Goal: Transaction & Acquisition: Purchase product/service

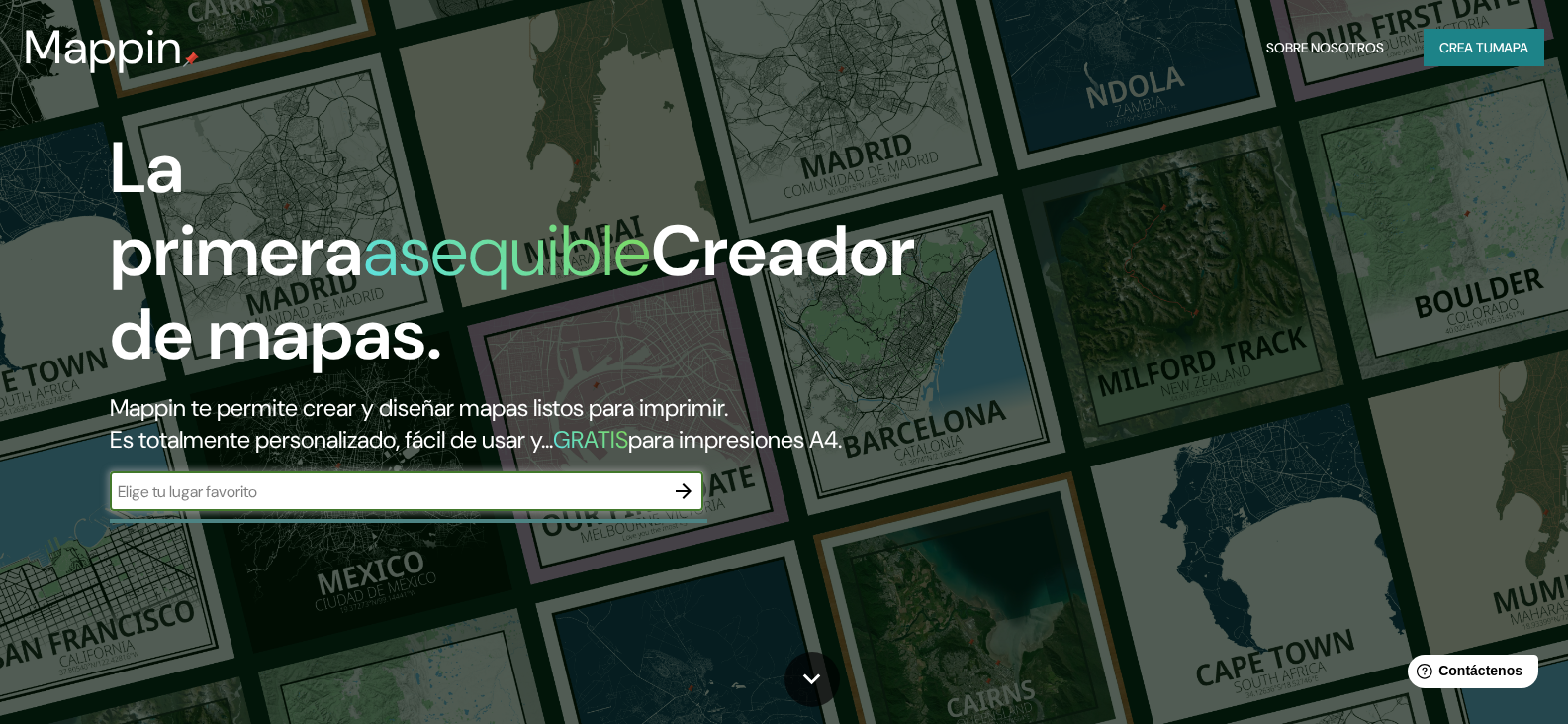
click at [1452, 46] on font "Crea tu" at bounding box center [1466, 48] width 54 height 18
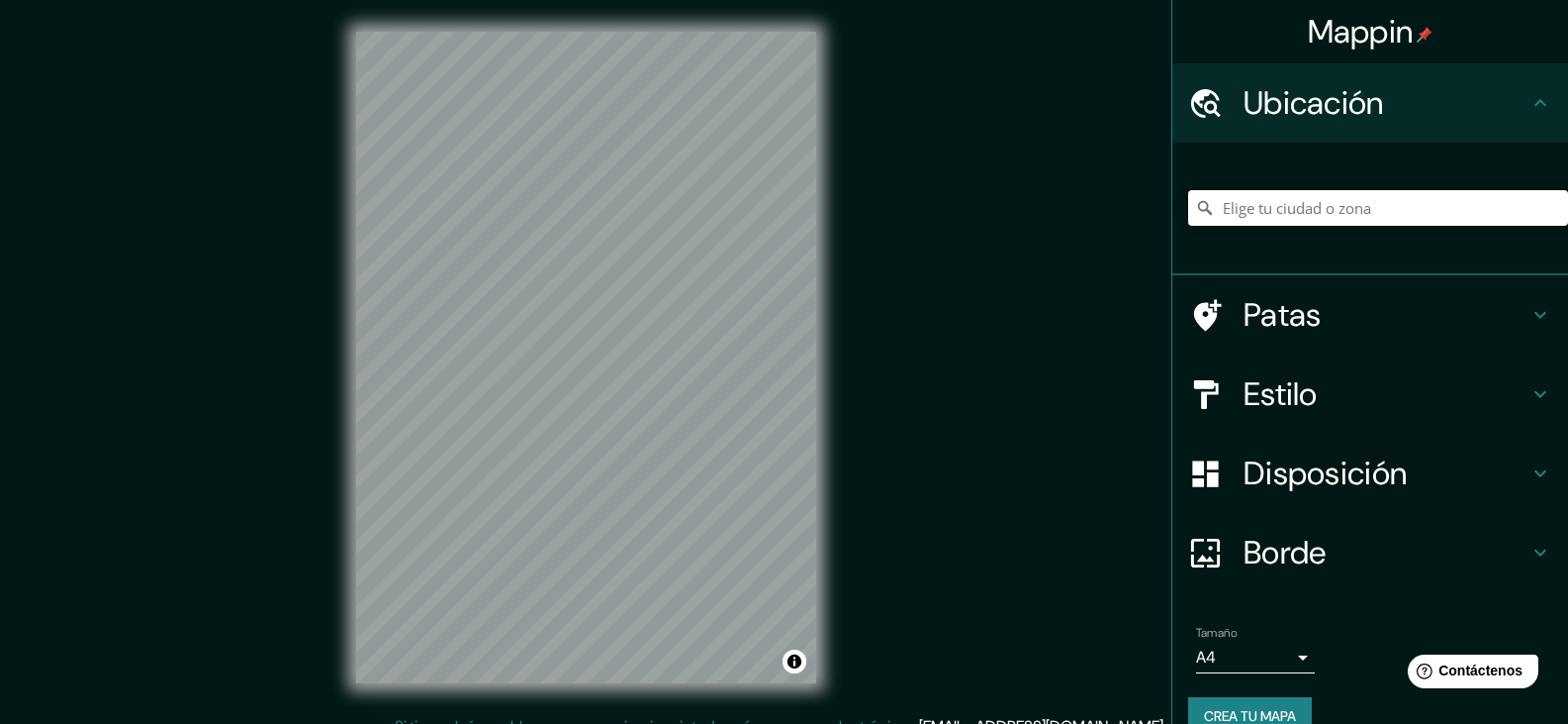
click at [1326, 223] on input "Elige tu ciudad o zona" at bounding box center [1377, 208] width 380 height 36
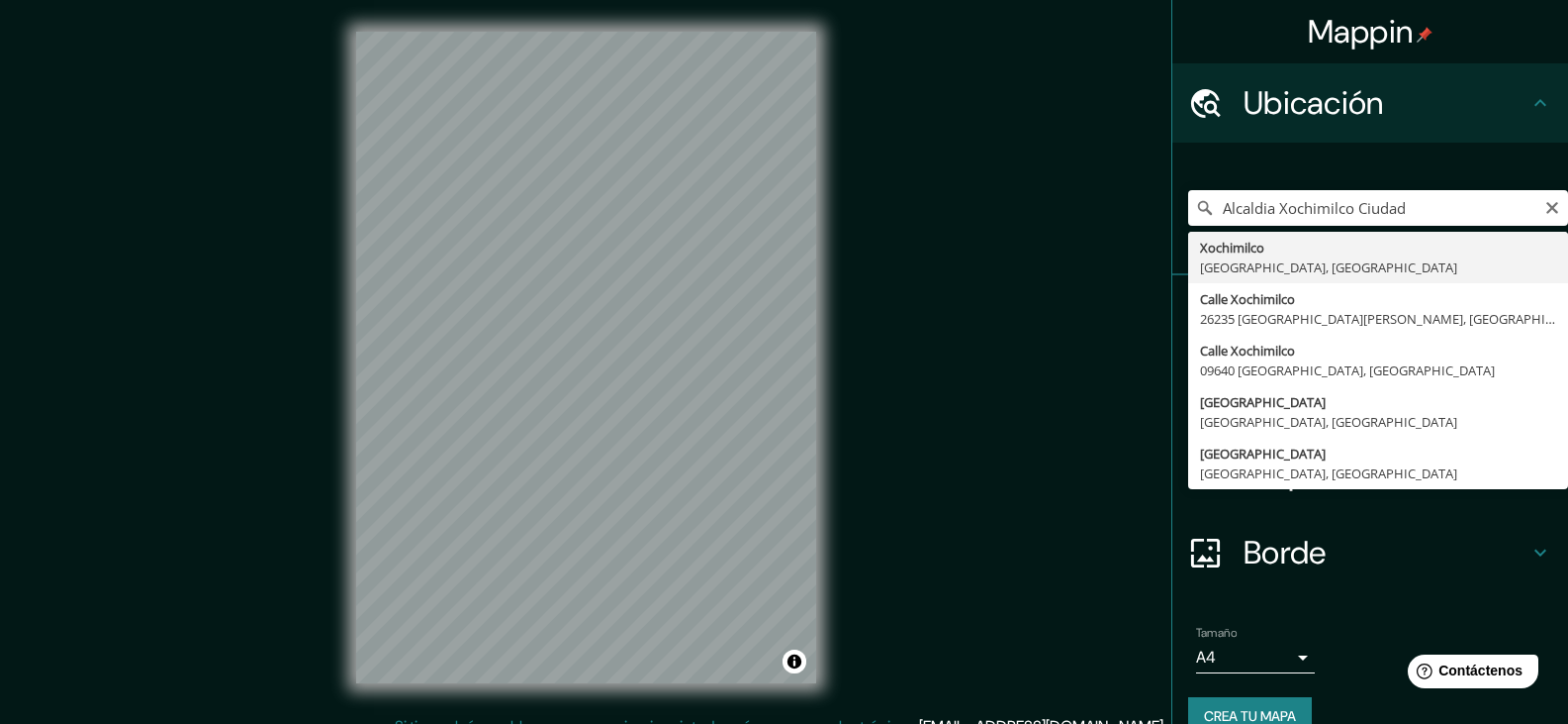
type input "Xochimilco, [GEOGRAPHIC_DATA], [GEOGRAPHIC_DATA]"
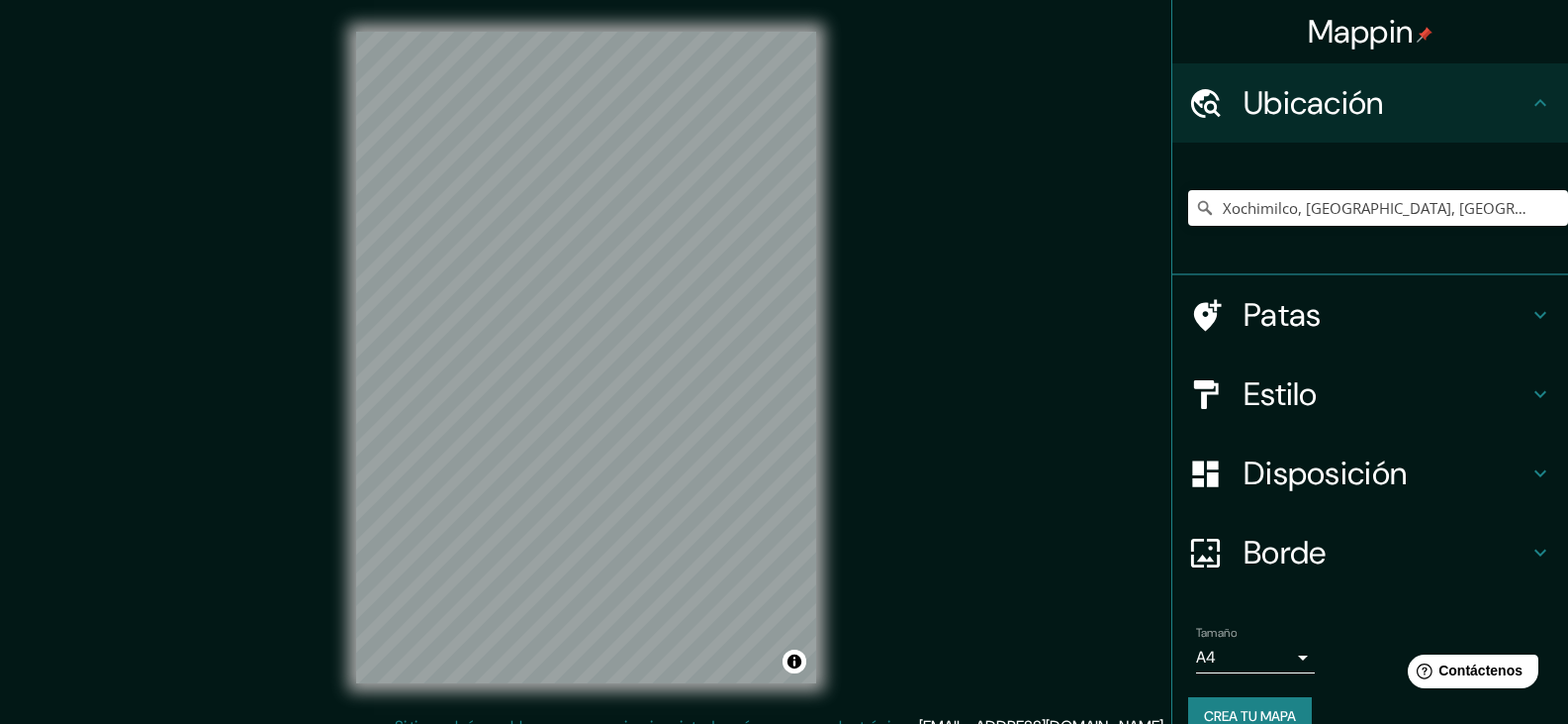
click at [1298, 385] on font "Estilo" at bounding box center [1281, 394] width 74 height 42
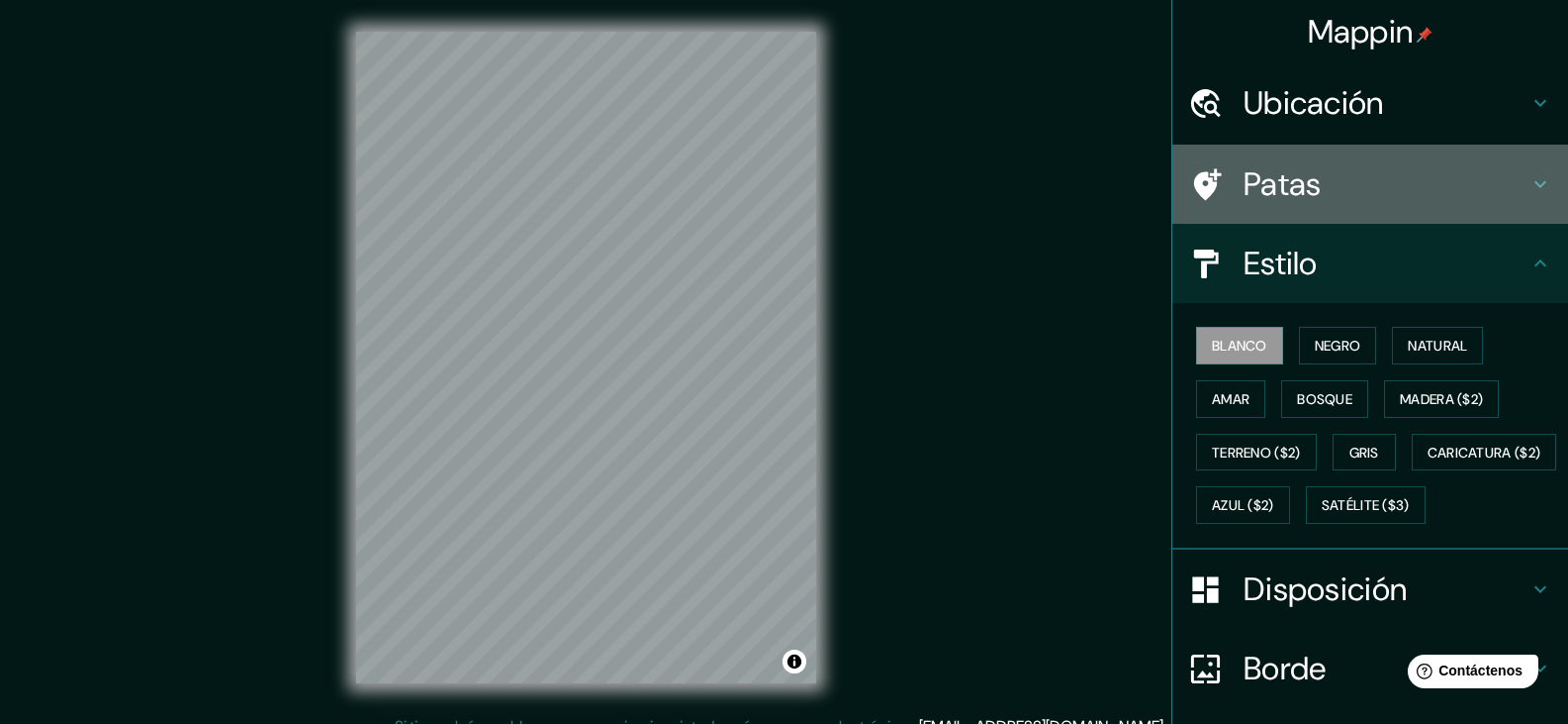
click at [1306, 188] on font "Patas" at bounding box center [1283, 185] width 78 height 42
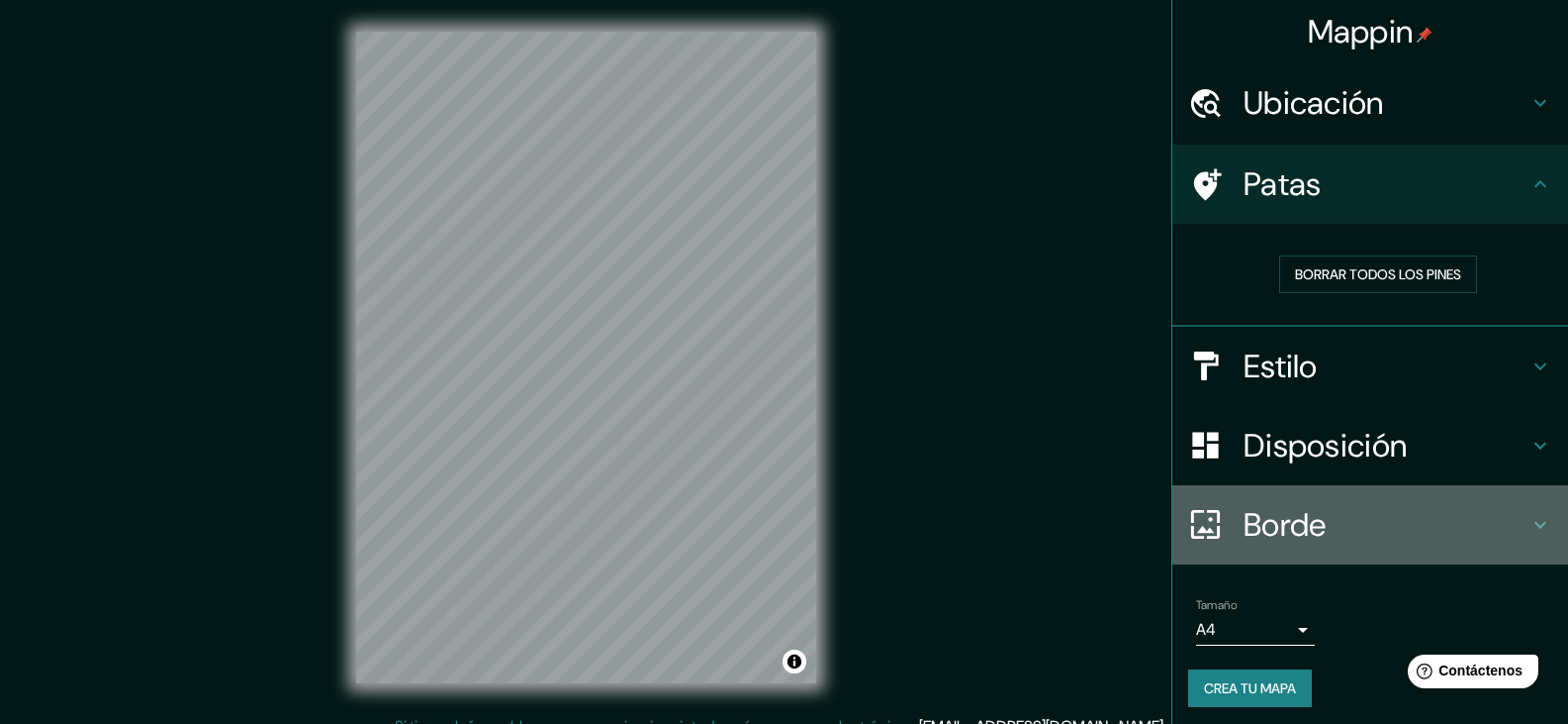
click at [1382, 522] on h4 "Borde" at bounding box center [1385, 524] width 284 height 40
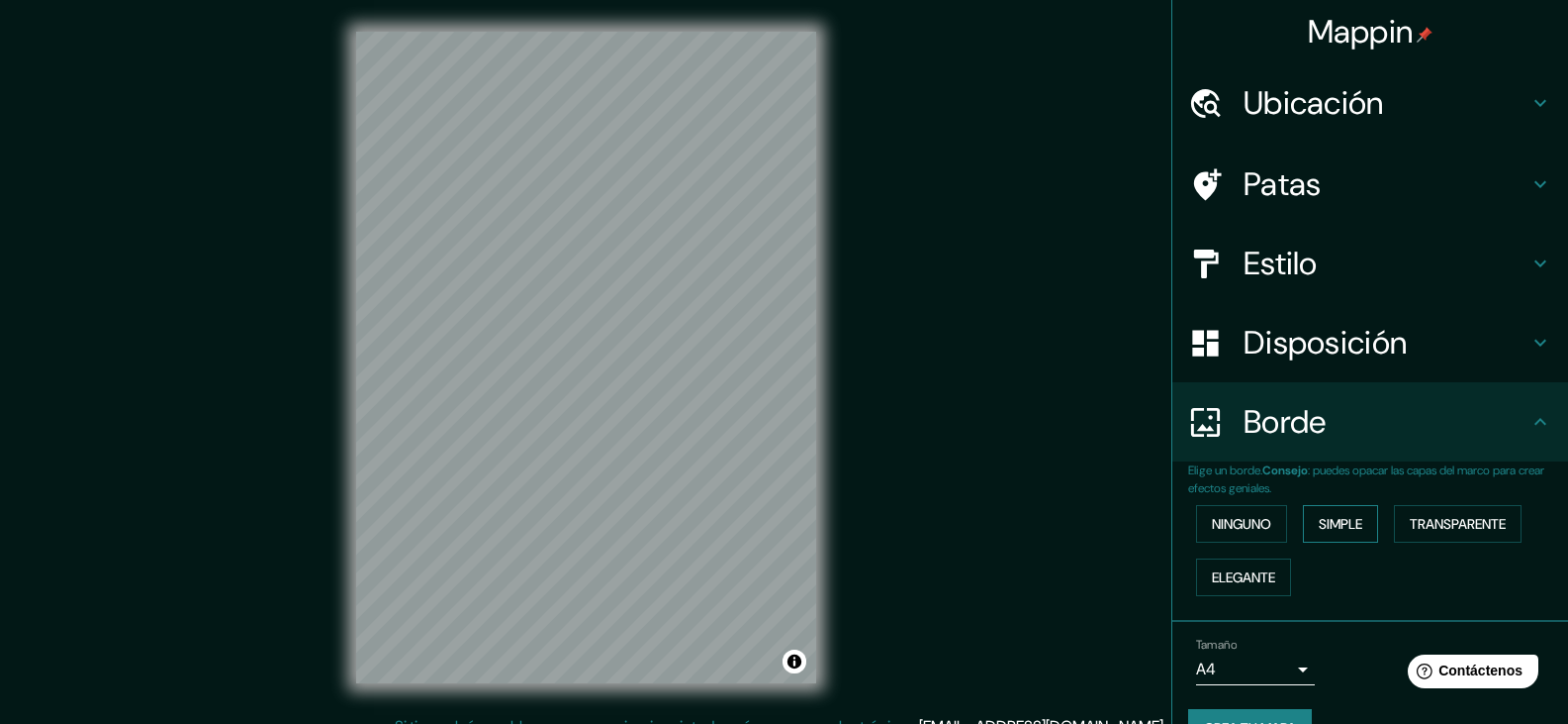
click at [1346, 530] on font "Simple" at bounding box center [1340, 523] width 44 height 18
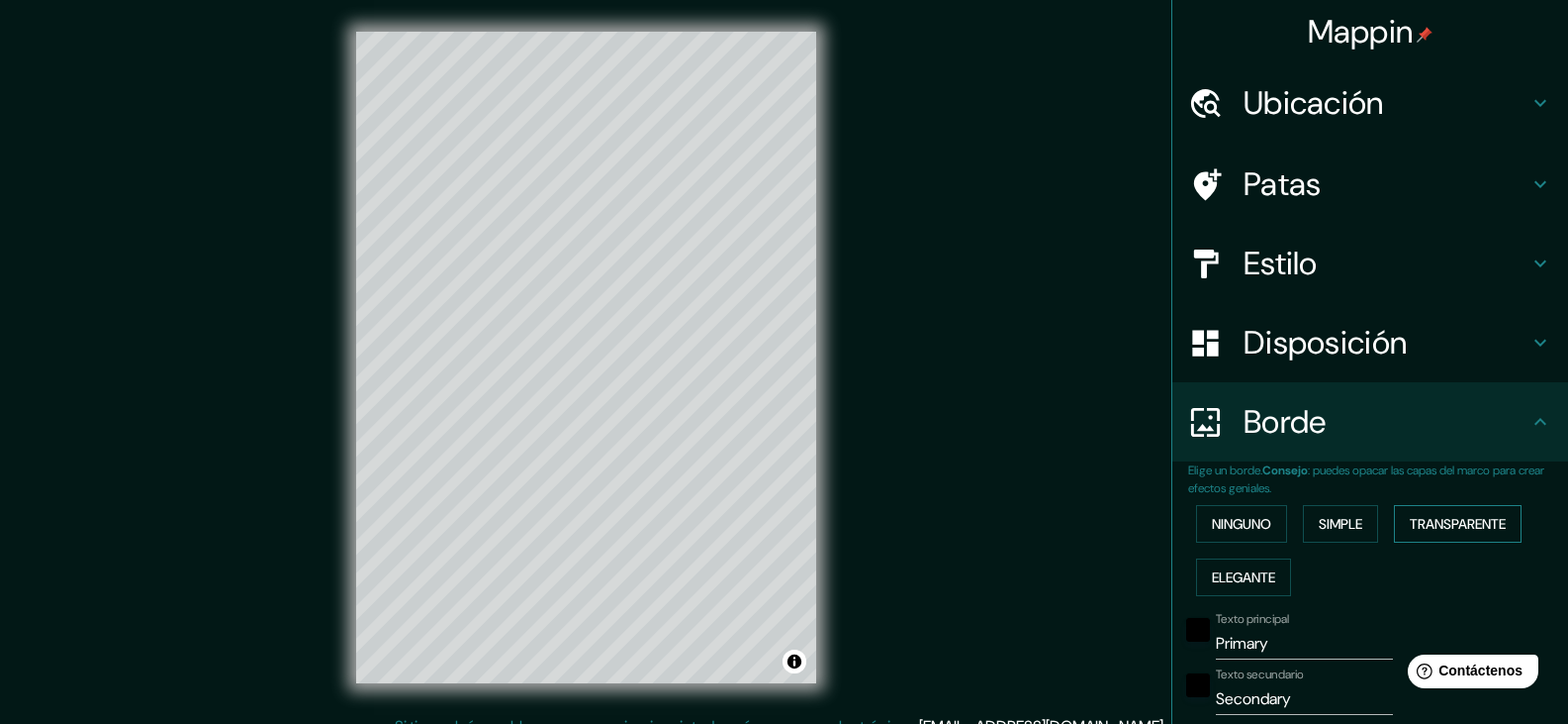
click at [1419, 522] on font "Transparente" at bounding box center [1457, 523] width 96 height 18
click at [1223, 527] on font "Ninguno" at bounding box center [1241, 523] width 59 height 18
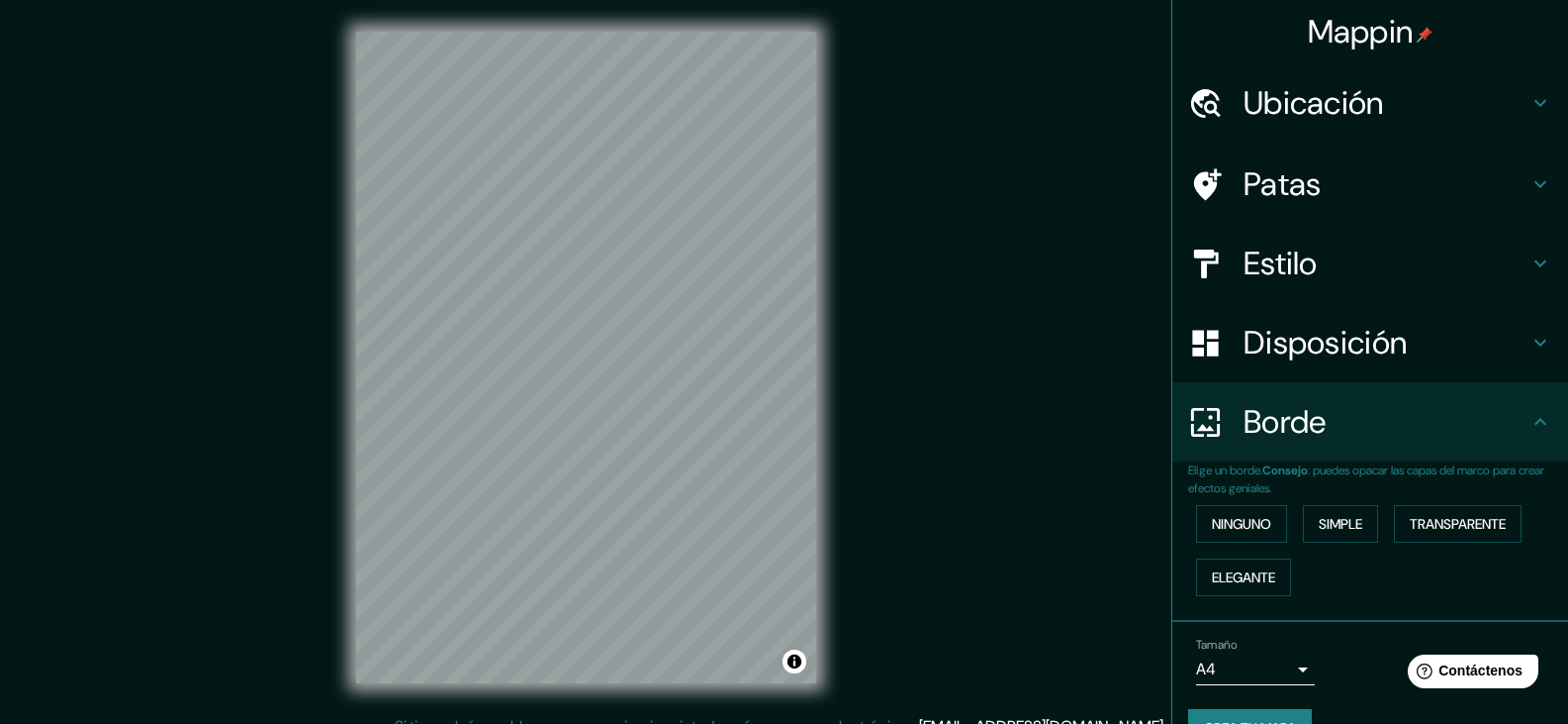
click at [1294, 435] on font "Borde" at bounding box center [1285, 421] width 83 height 42
click at [1297, 338] on font "Disposición" at bounding box center [1325, 343] width 164 height 42
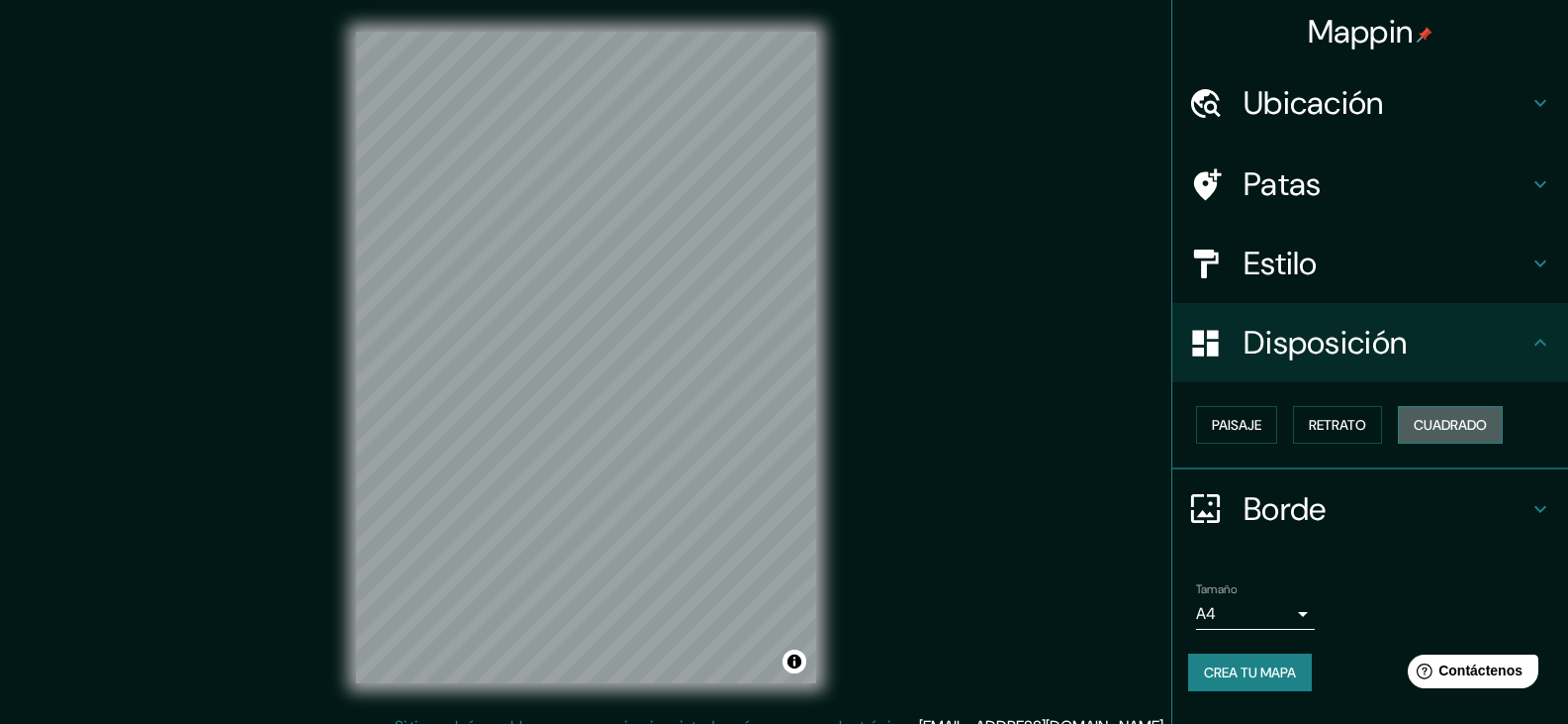
click at [1428, 416] on font "Cuadrado" at bounding box center [1449, 424] width 73 height 18
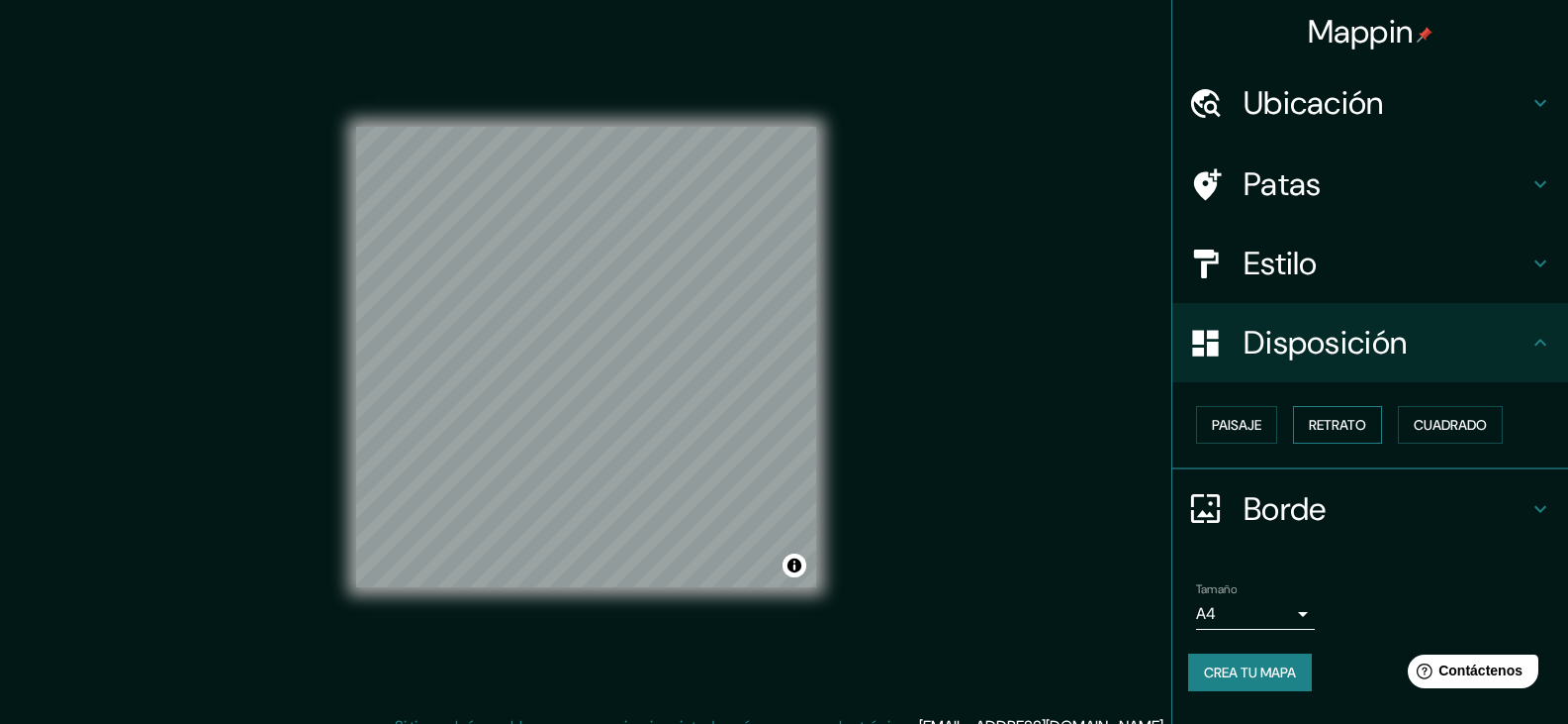
click at [1336, 437] on button "Retrato" at bounding box center [1336, 424] width 89 height 38
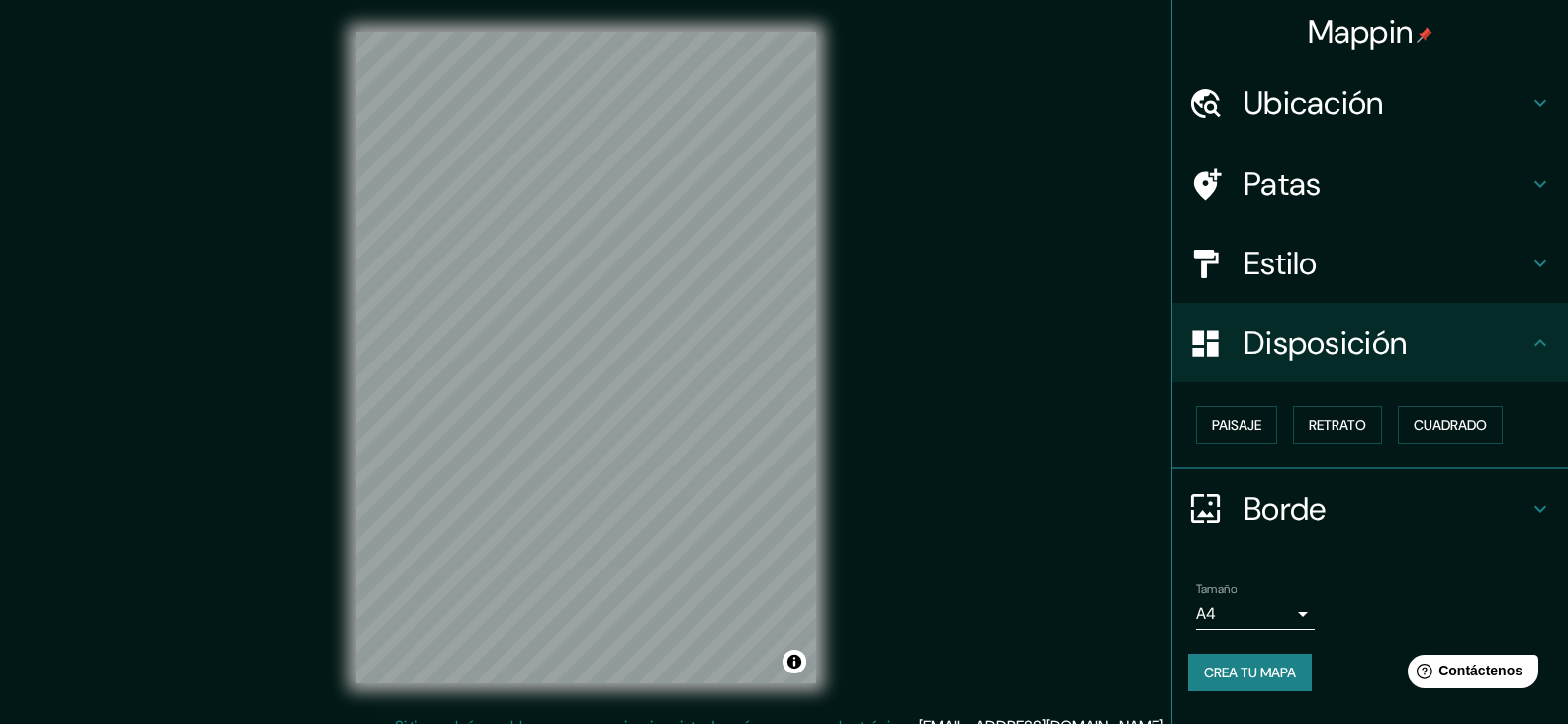
click at [1334, 265] on h4 "Estilo" at bounding box center [1385, 264] width 284 height 40
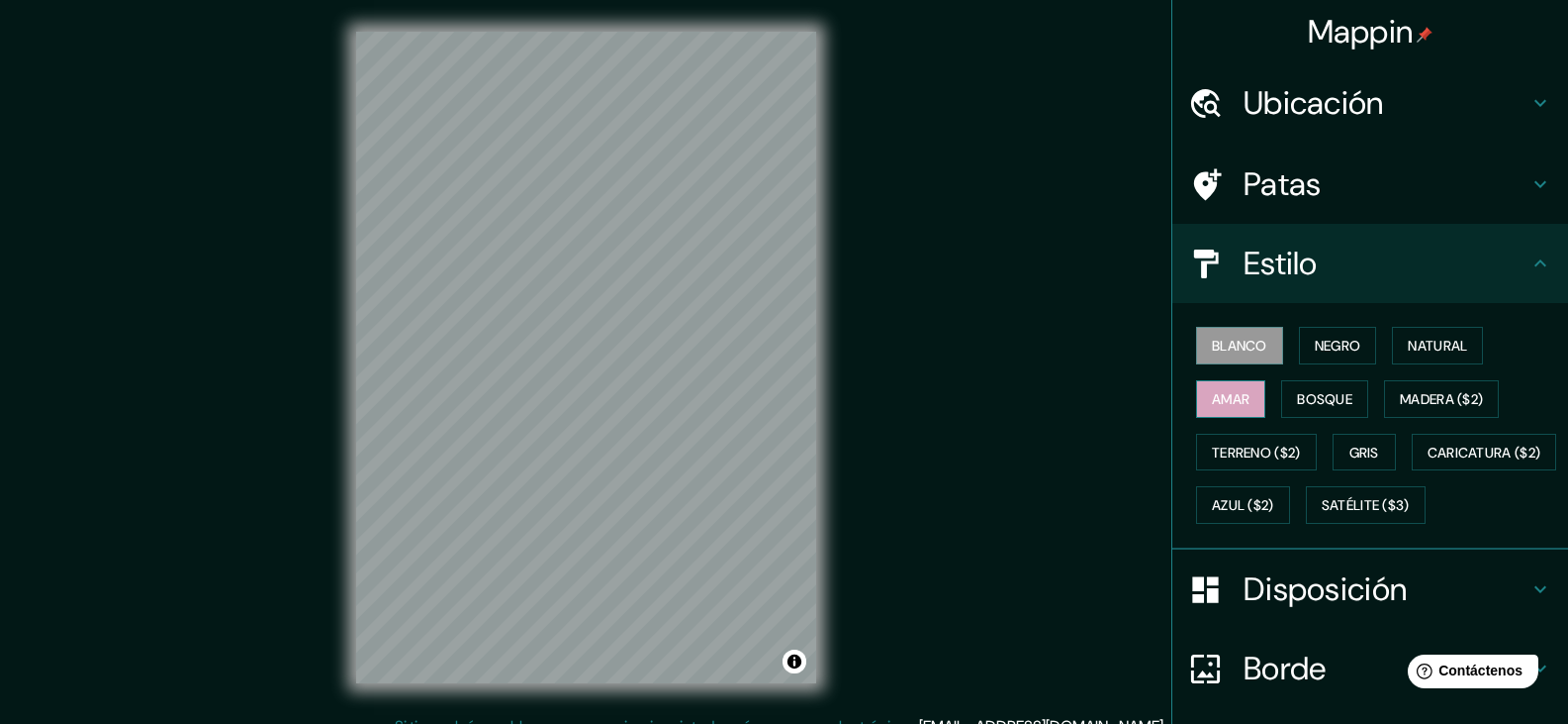
click at [1235, 399] on font "Amar" at bounding box center [1231, 399] width 38 height 18
click at [1297, 387] on font "Bosque" at bounding box center [1324, 399] width 56 height 26
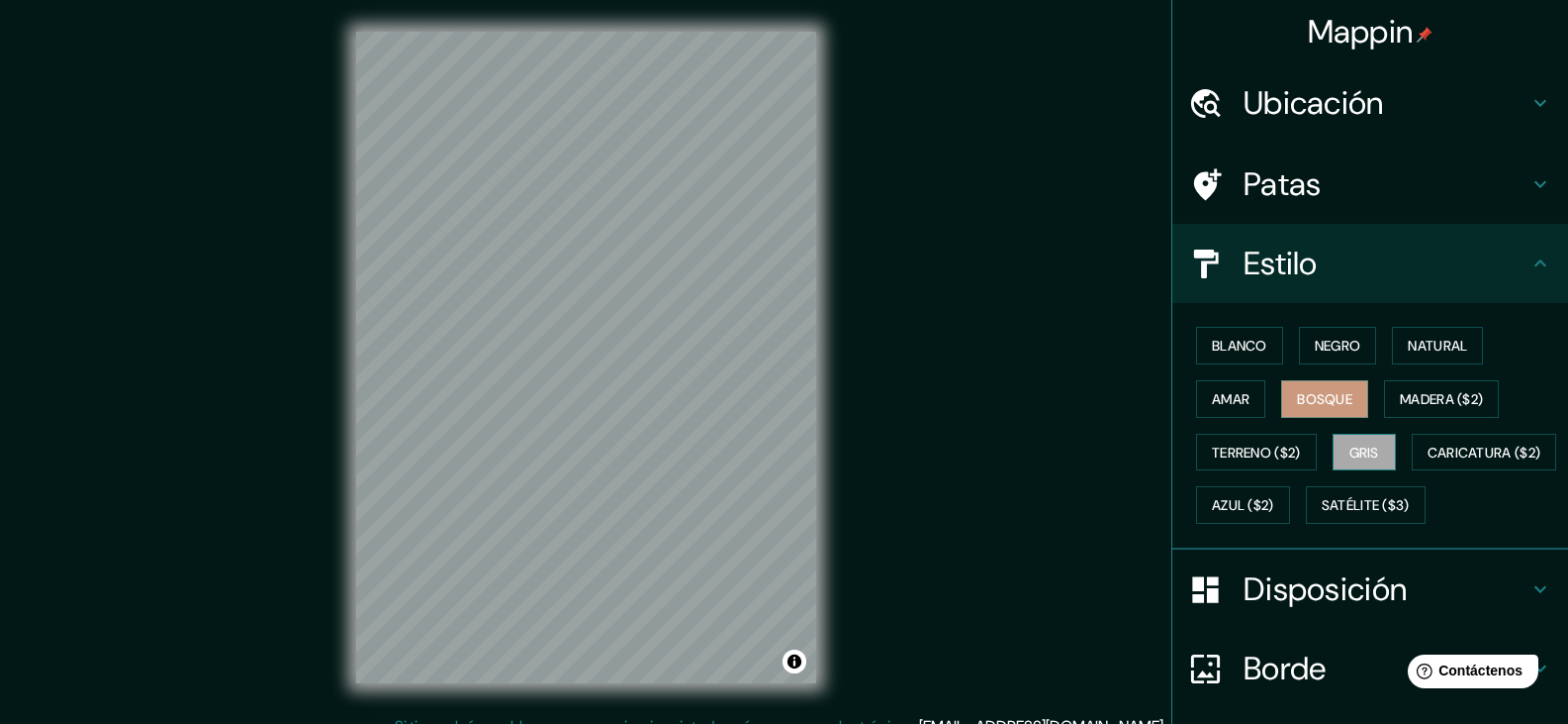
click at [1358, 450] on font "Gris" at bounding box center [1364, 452] width 30 height 18
click at [1310, 407] on font "Bosque" at bounding box center [1324, 399] width 56 height 26
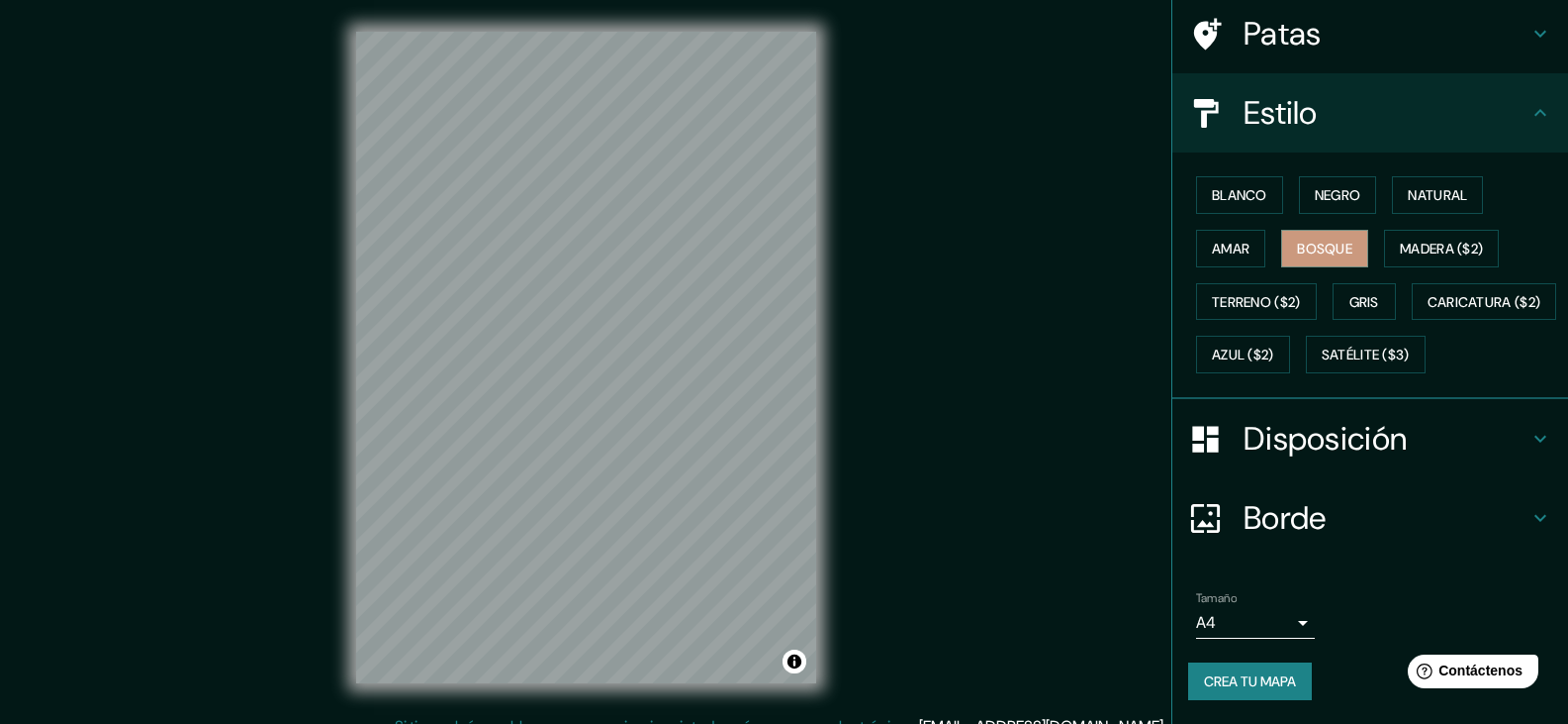
click at [1354, 446] on font "Disposición" at bounding box center [1325, 438] width 164 height 42
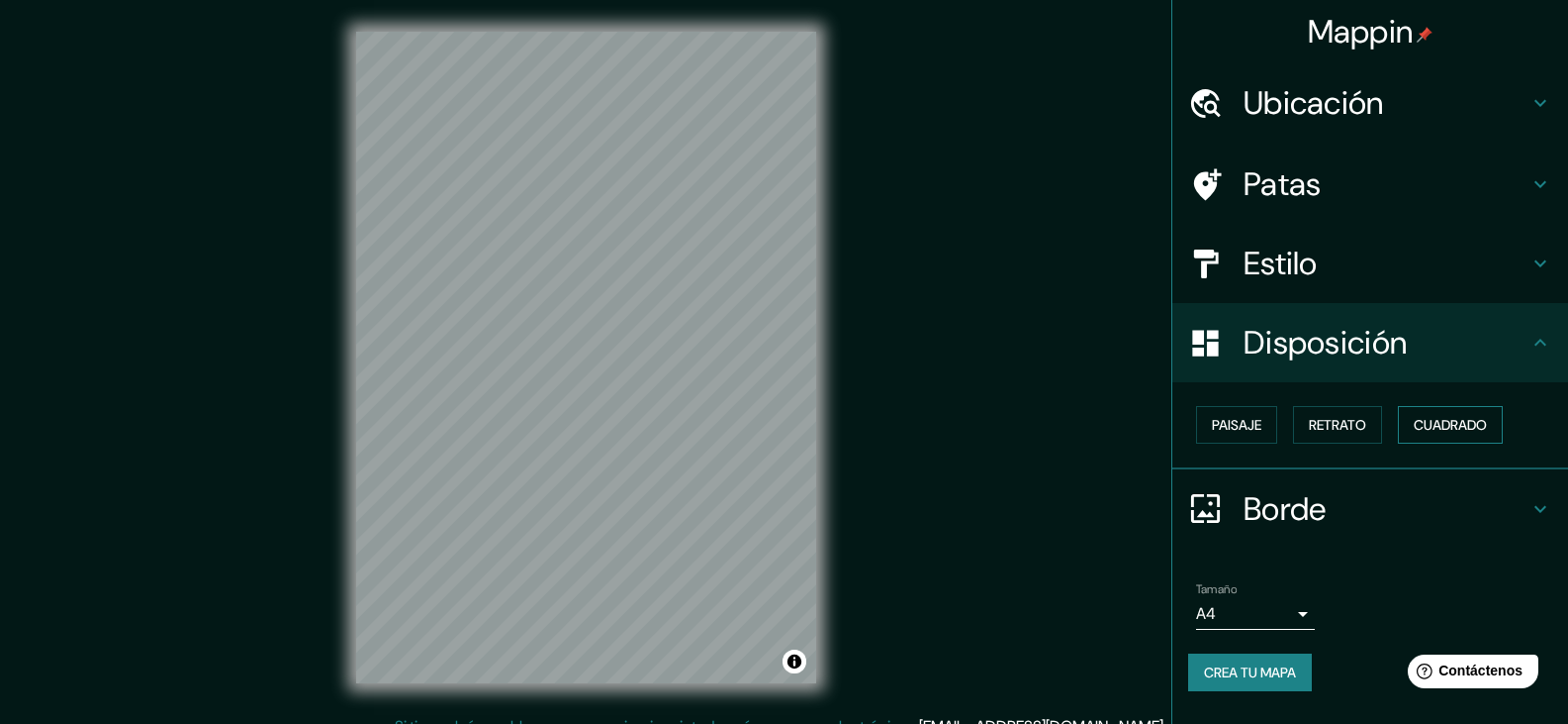
click at [1433, 431] on font "Cuadrado" at bounding box center [1449, 424] width 73 height 18
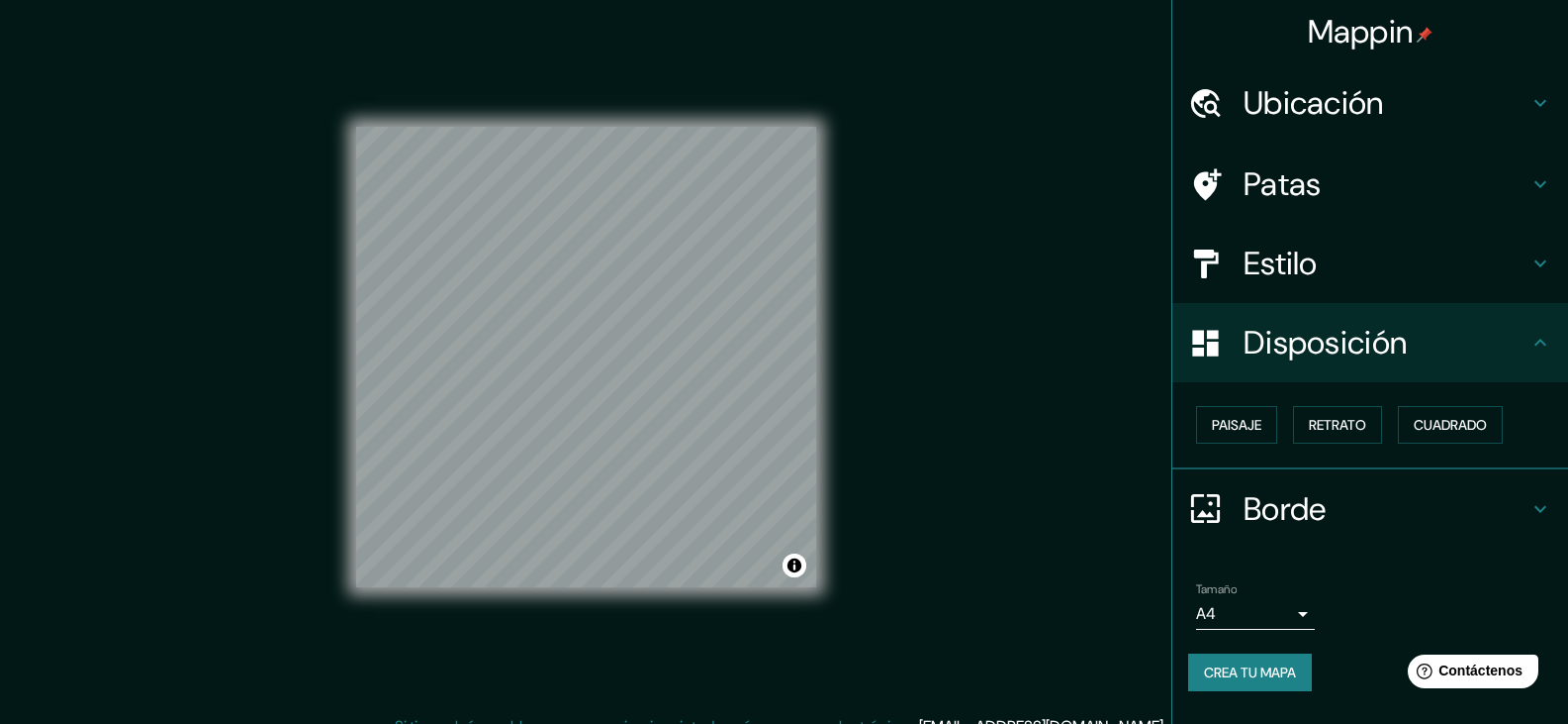
click at [1270, 262] on font "Estilo" at bounding box center [1281, 264] width 74 height 42
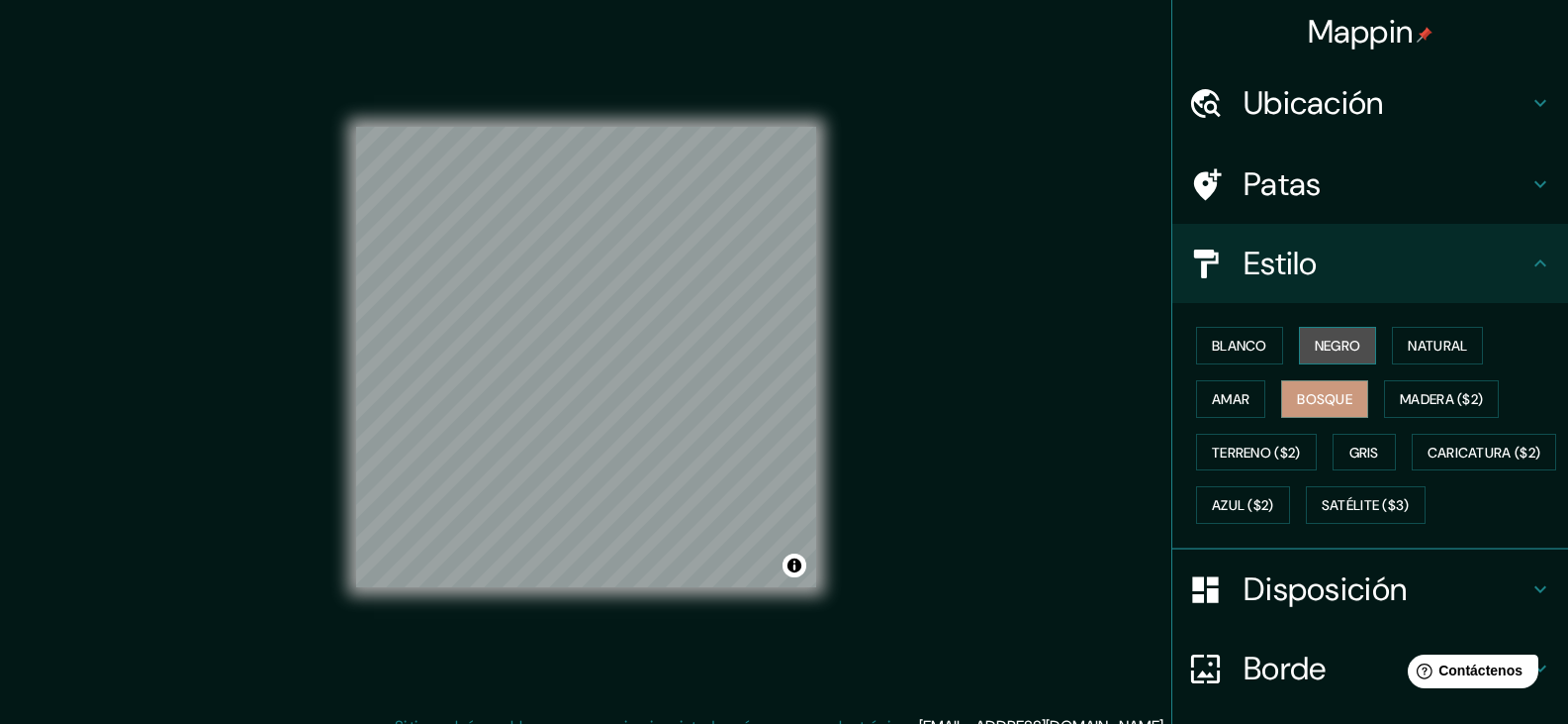
click at [1321, 346] on font "Negro" at bounding box center [1337, 346] width 47 height 18
click at [1212, 452] on font "Terreno ($2)" at bounding box center [1256, 452] width 89 height 18
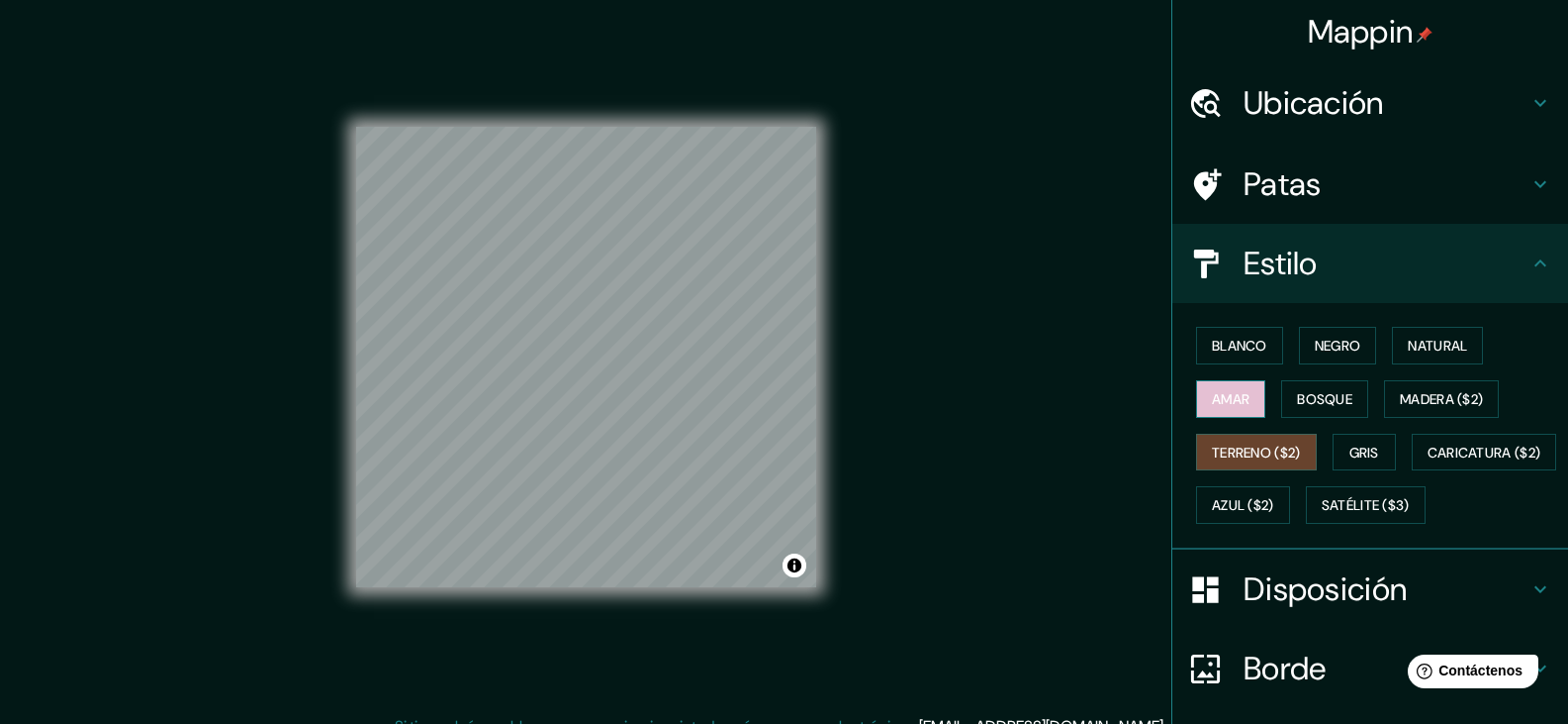
click at [1212, 400] on font "Amar" at bounding box center [1231, 399] width 38 height 18
click at [1337, 466] on button "Gris" at bounding box center [1363, 452] width 63 height 38
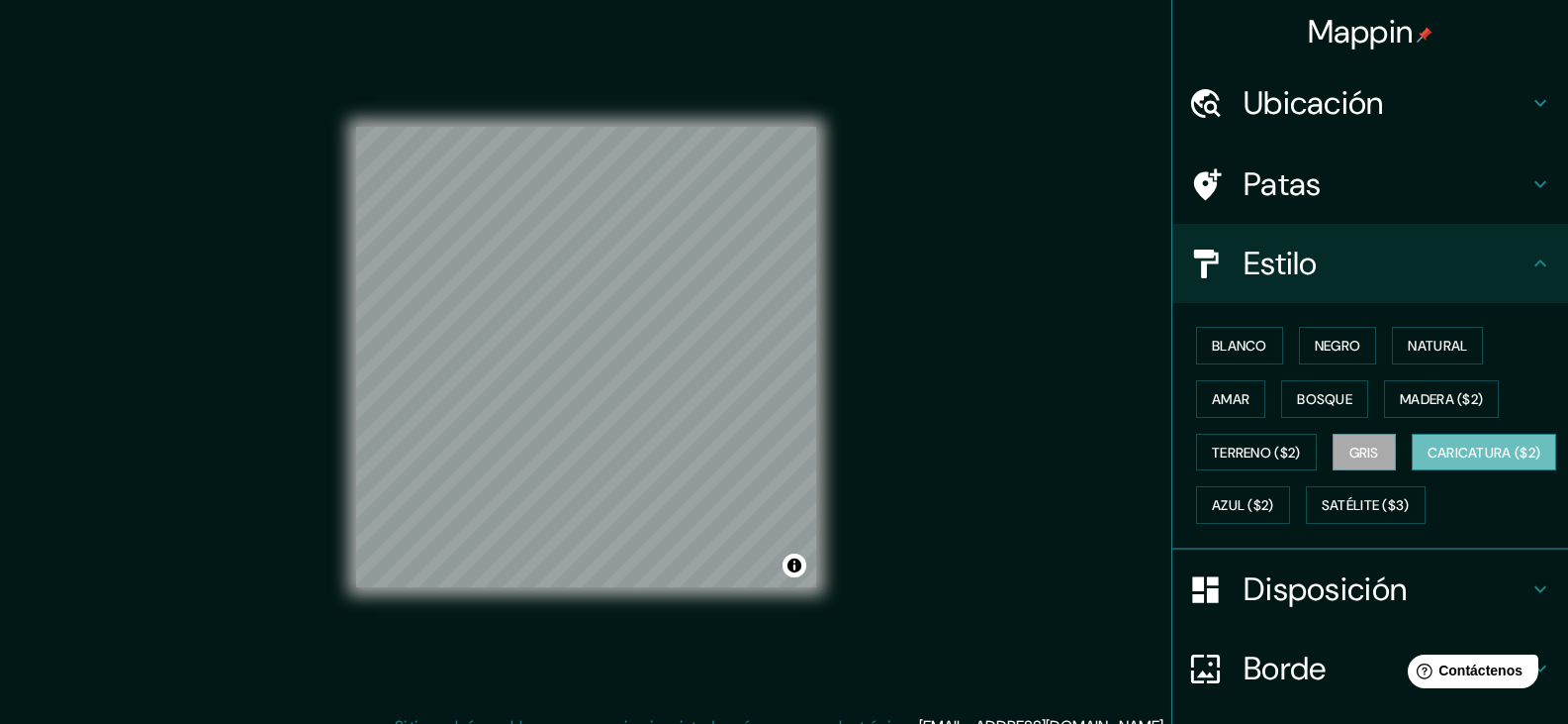
click at [1427, 461] on font "Caricatura ($2)" at bounding box center [1484, 452] width 114 height 18
click at [1350, 448] on font "Gris" at bounding box center [1364, 452] width 30 height 18
click at [1407, 340] on font "Natural" at bounding box center [1436, 346] width 59 height 18
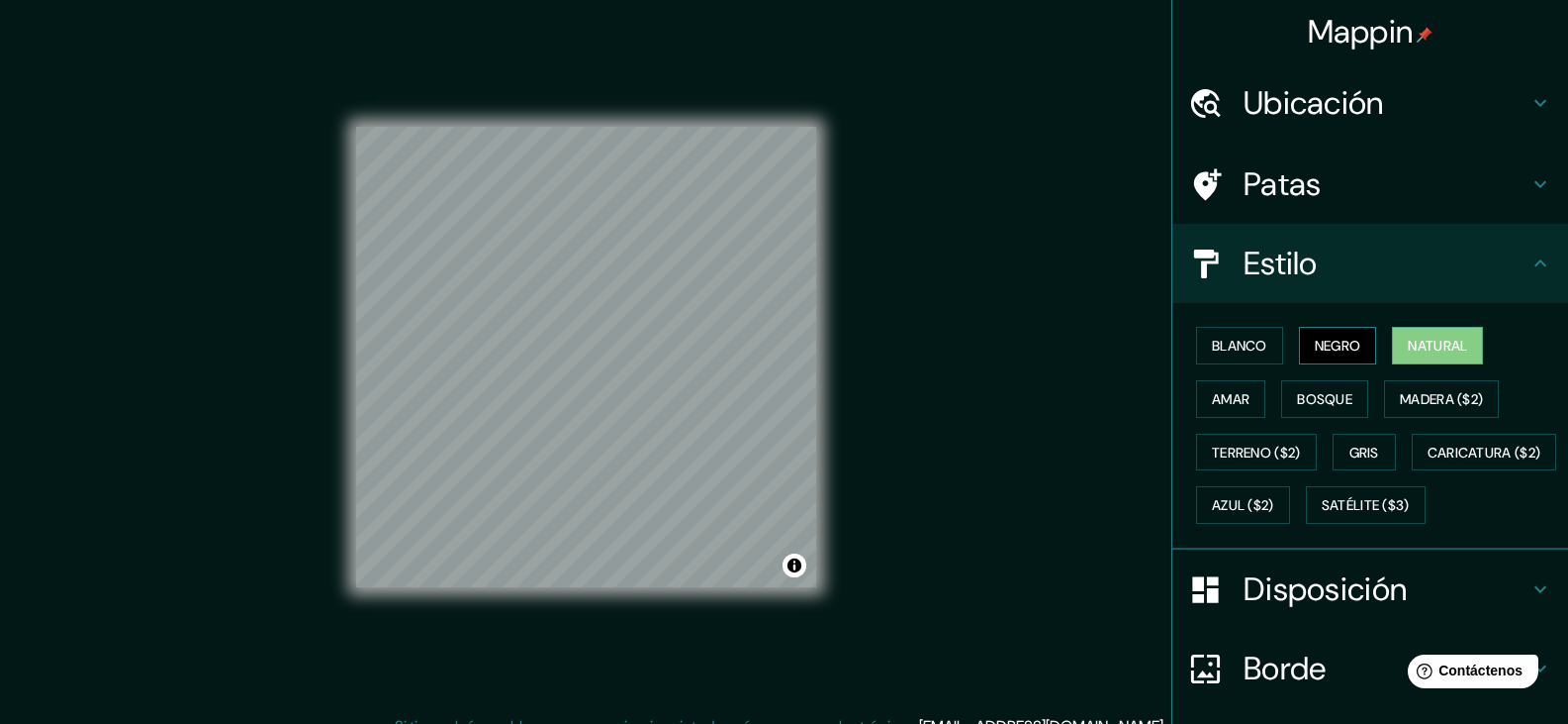
click at [1319, 354] on font "Negro" at bounding box center [1337, 346] width 47 height 18
click at [1228, 346] on font "Blanco" at bounding box center [1240, 346] width 56 height 18
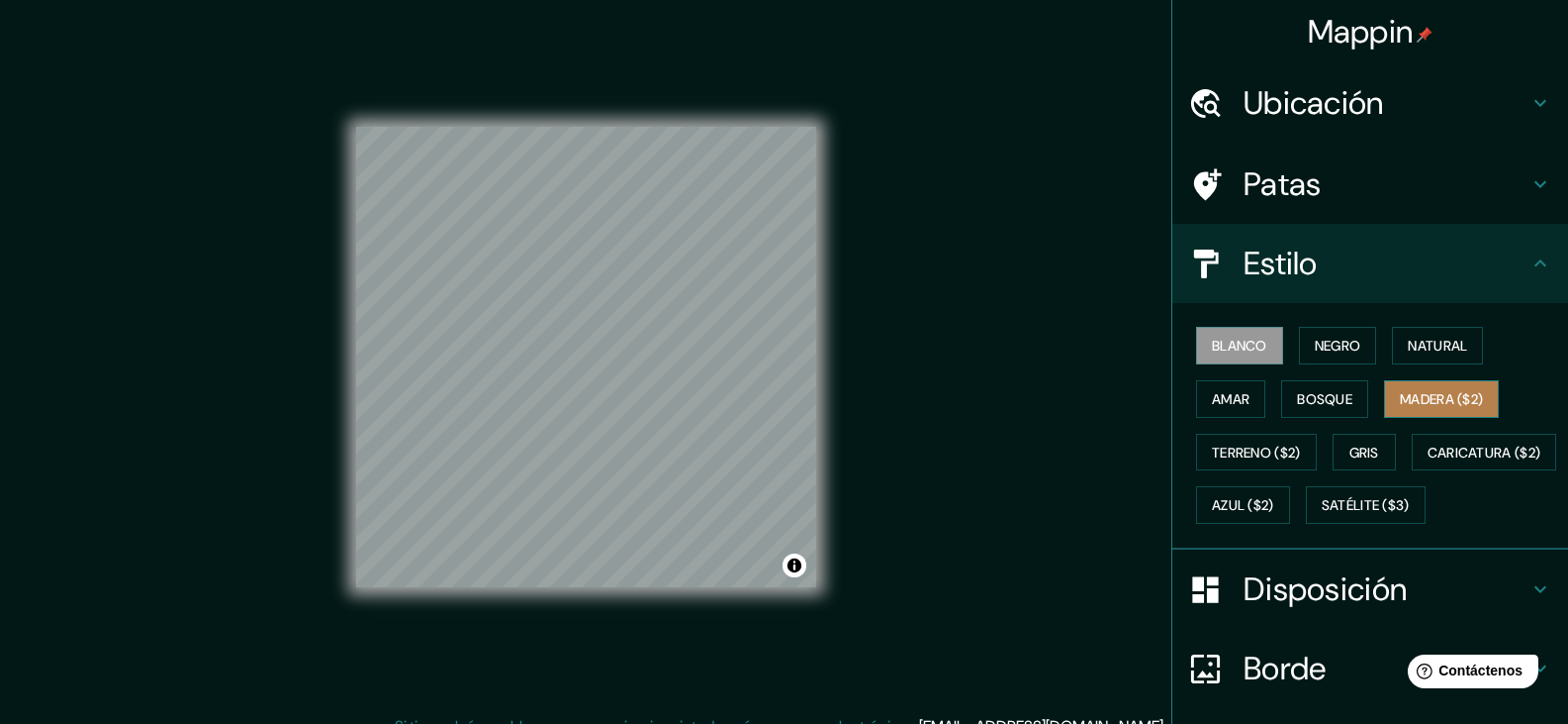
click at [1416, 393] on font "Madera ($2)" at bounding box center [1441, 399] width 83 height 18
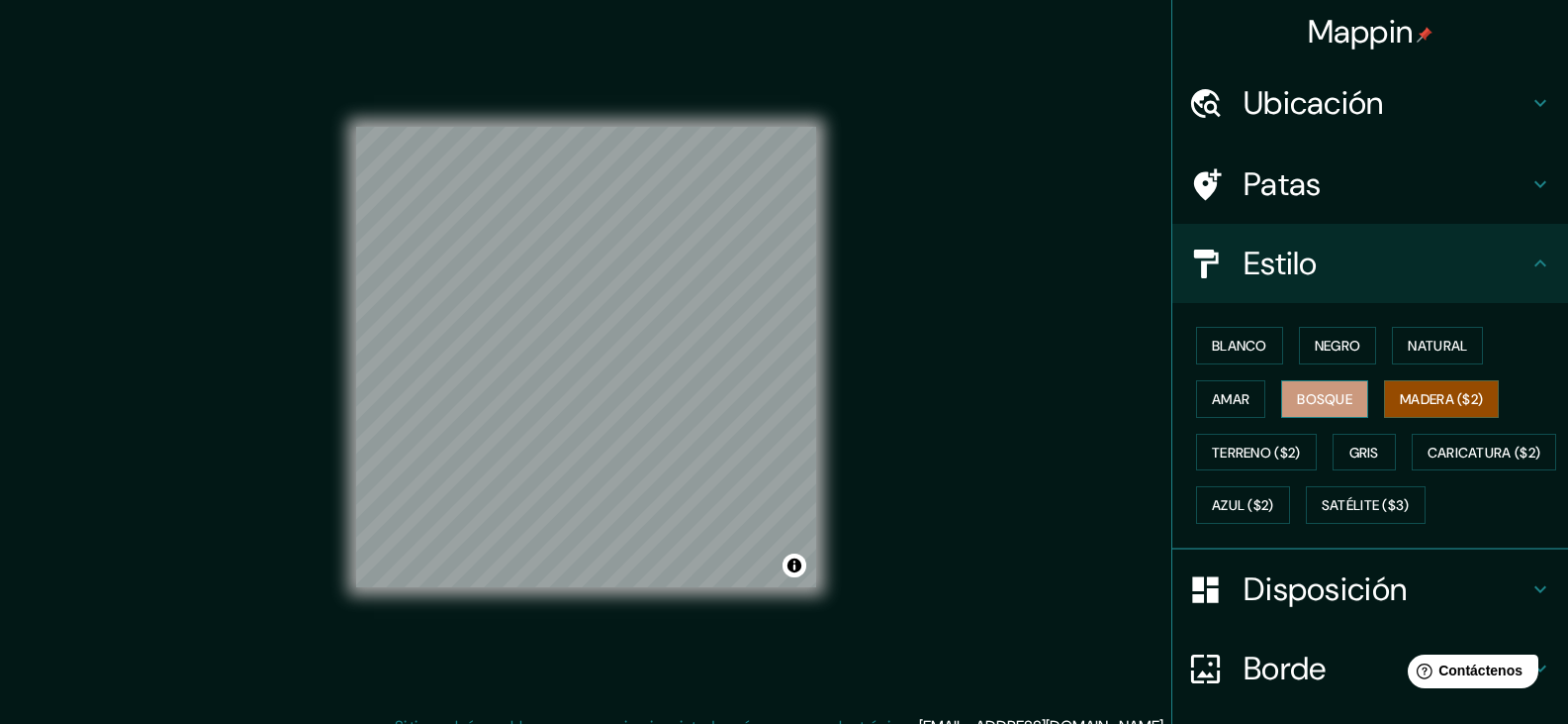
click at [1303, 392] on font "Bosque" at bounding box center [1324, 399] width 56 height 18
click at [1231, 356] on font "Blanco" at bounding box center [1240, 346] width 56 height 26
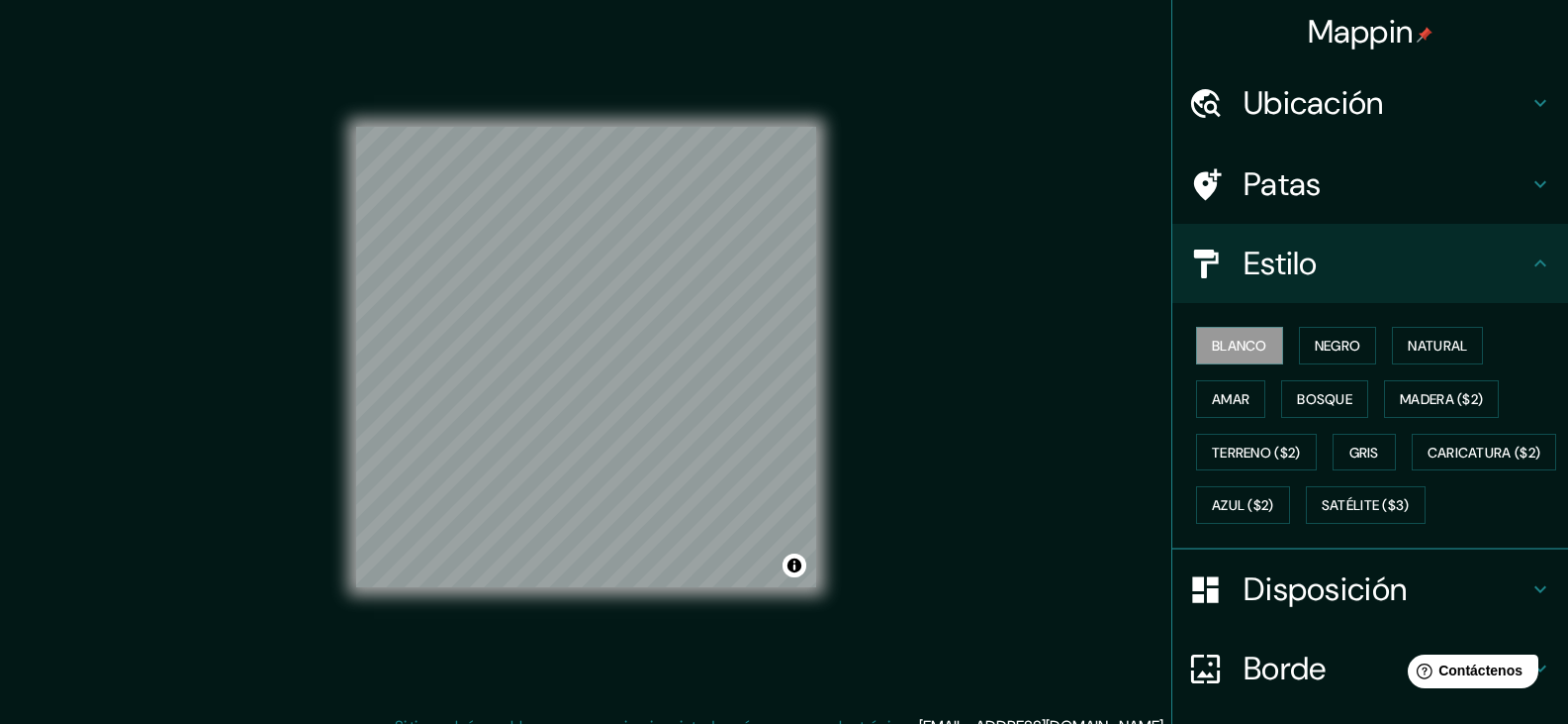
click at [1264, 111] on font "Ubicación" at bounding box center [1313, 103] width 141 height 42
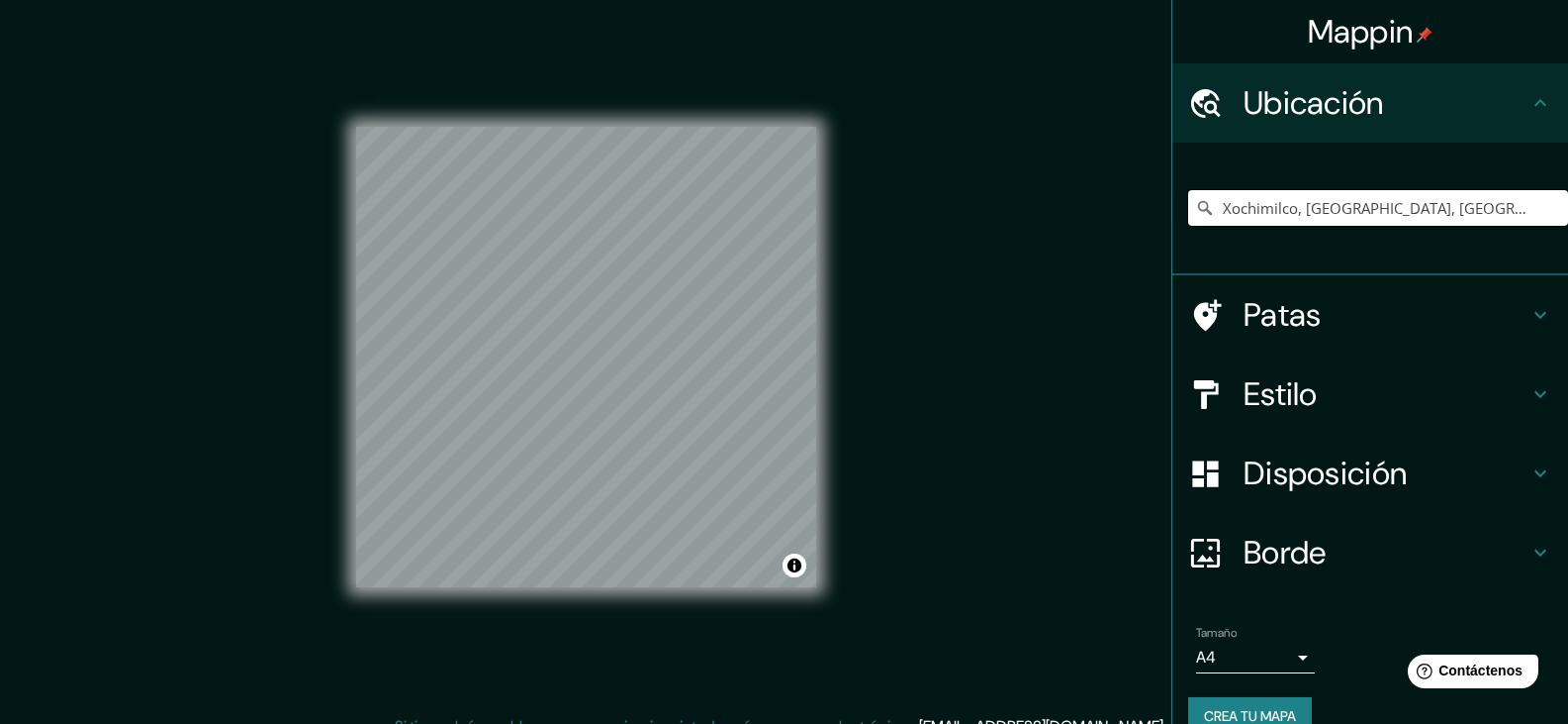
drag, startPoint x: 1475, startPoint y: 212, endPoint x: 1200, endPoint y: 229, distance: 275.5
click at [1200, 229] on div "Xochimilco, [GEOGRAPHIC_DATA], [GEOGRAPHIC_DATA]" at bounding box center [1377, 208] width 380 height 99
click at [1283, 215] on input "Elige tu ciudad o zona" at bounding box center [1377, 208] width 380 height 36
paste input "-C. Maíz & Capulines, Santiago Tepalcatlalpan, Xochimilco, [GEOGRAPHIC_DATA], C…"
type input "[GEOGRAPHIC_DATA], [GEOGRAPHIC_DATA], [GEOGRAPHIC_DATA]"
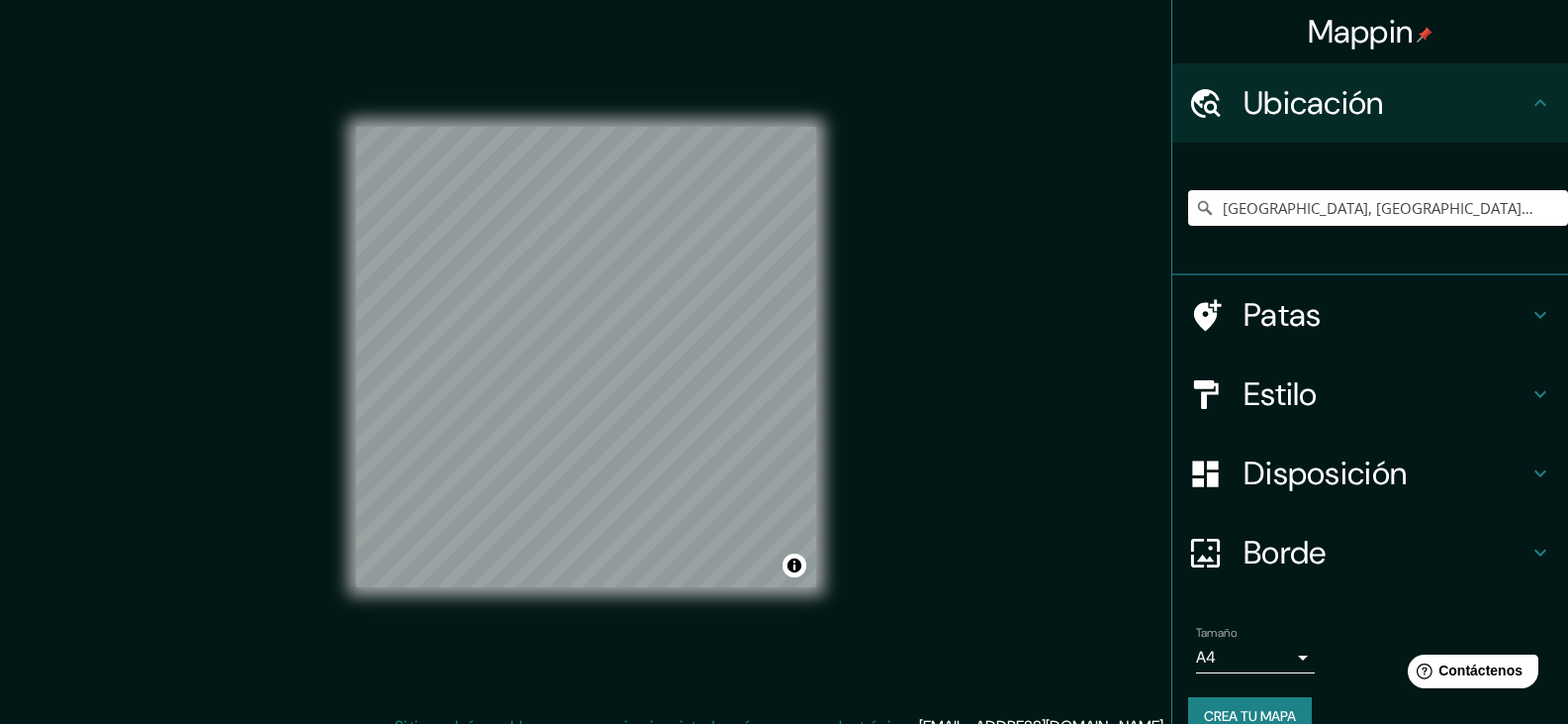
click at [1219, 383] on div at bounding box center [1216, 394] width 56 height 35
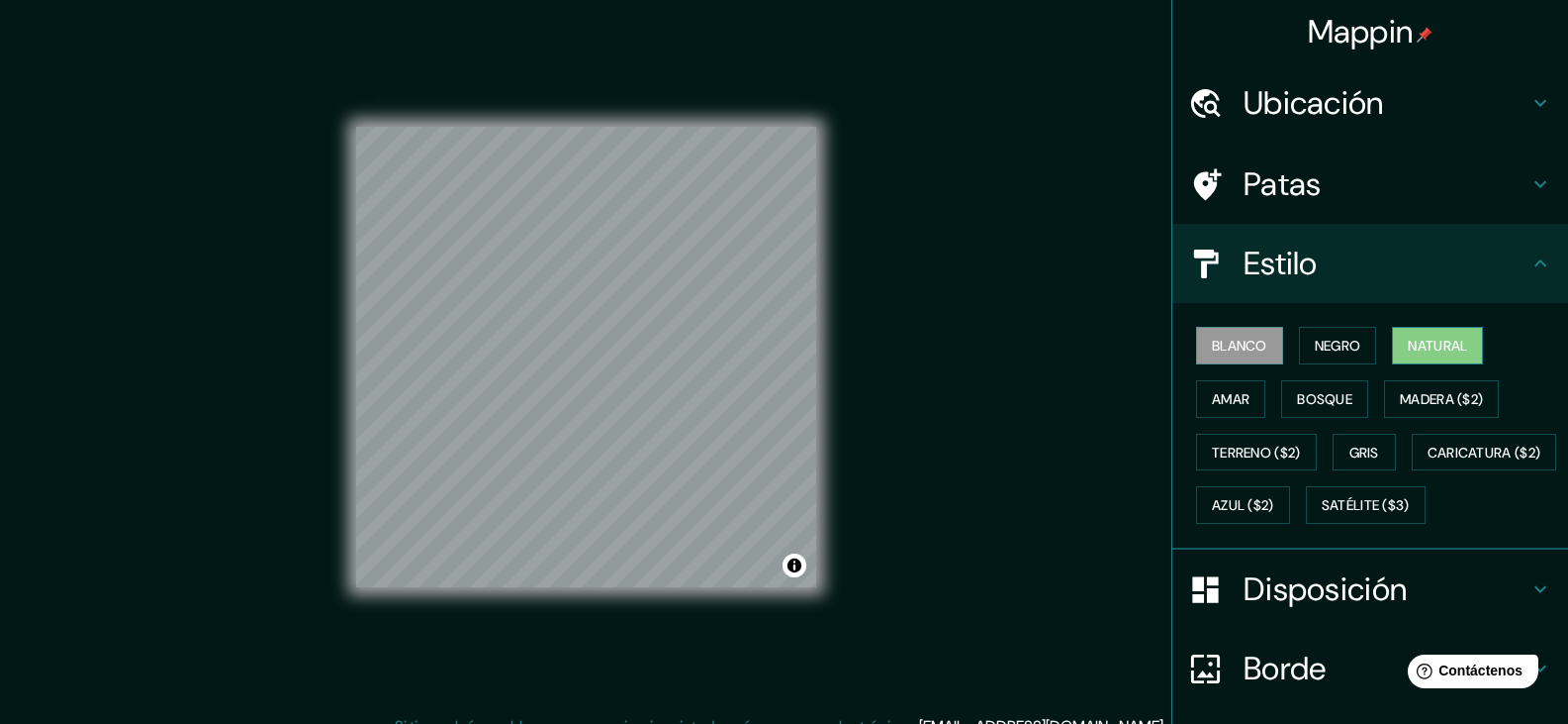
click at [1411, 334] on font "Natural" at bounding box center [1436, 346] width 59 height 26
click at [1341, 347] on font "Negro" at bounding box center [1337, 346] width 47 height 18
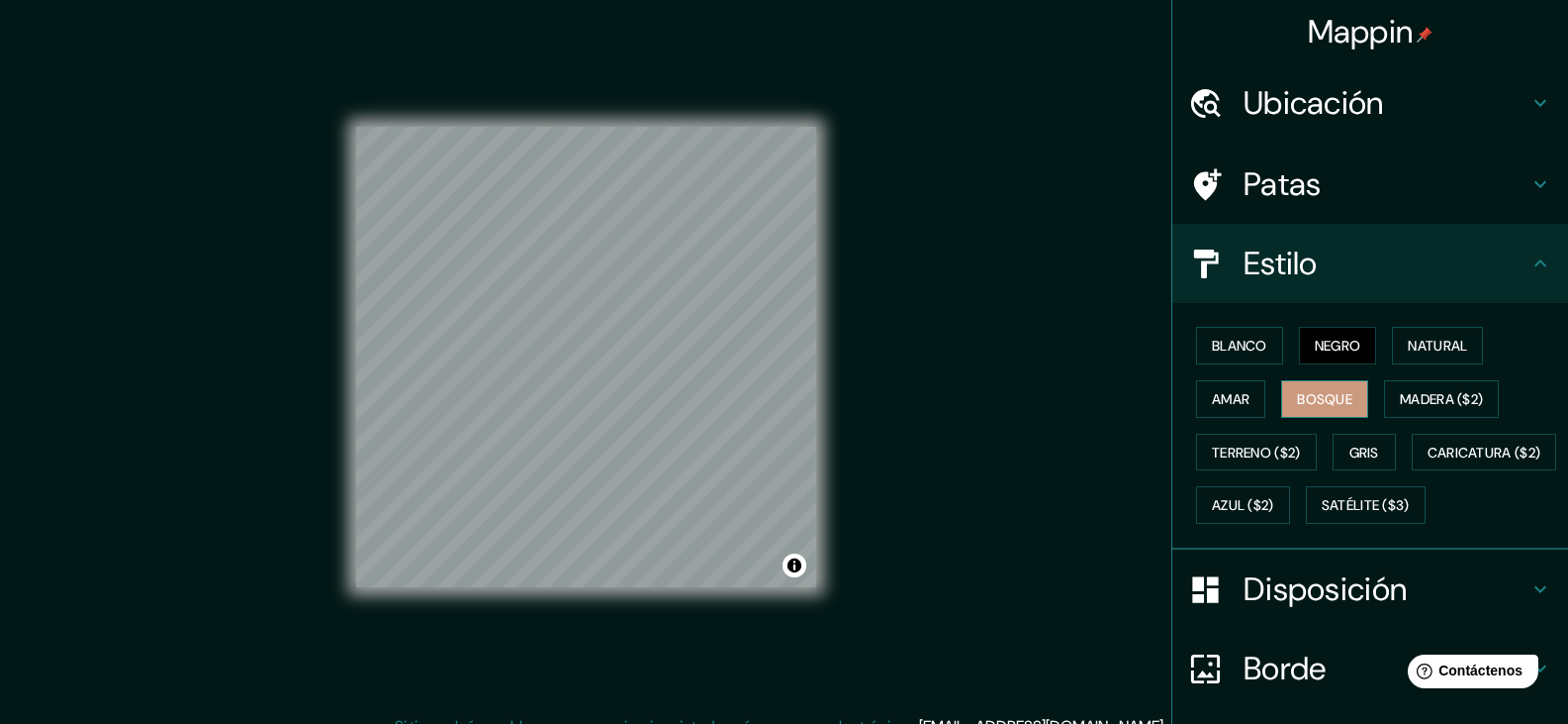
click at [1308, 386] on font "Bosque" at bounding box center [1324, 399] width 56 height 26
click at [1226, 401] on font "Amar" at bounding box center [1231, 399] width 38 height 18
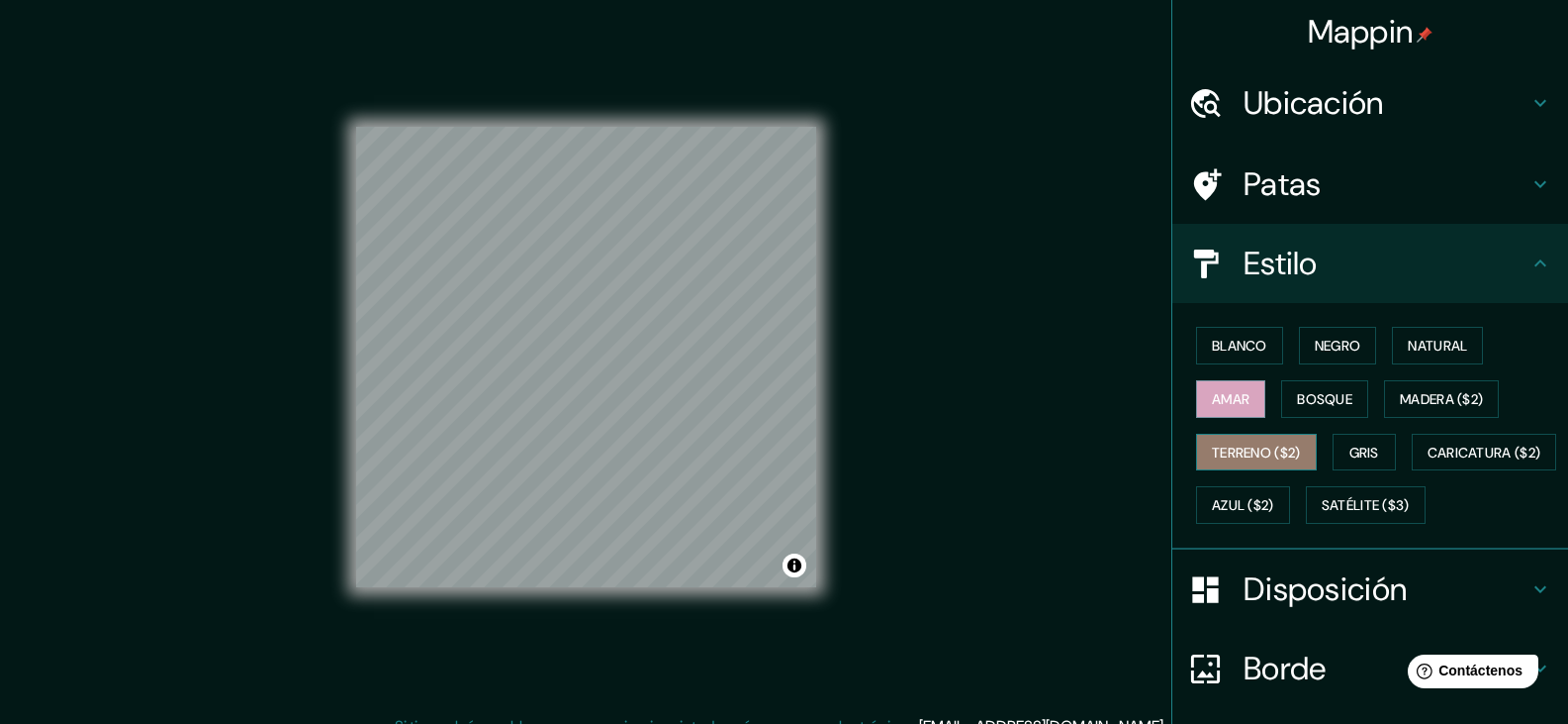
click at [1240, 464] on font "Terreno ($2)" at bounding box center [1256, 452] width 89 height 26
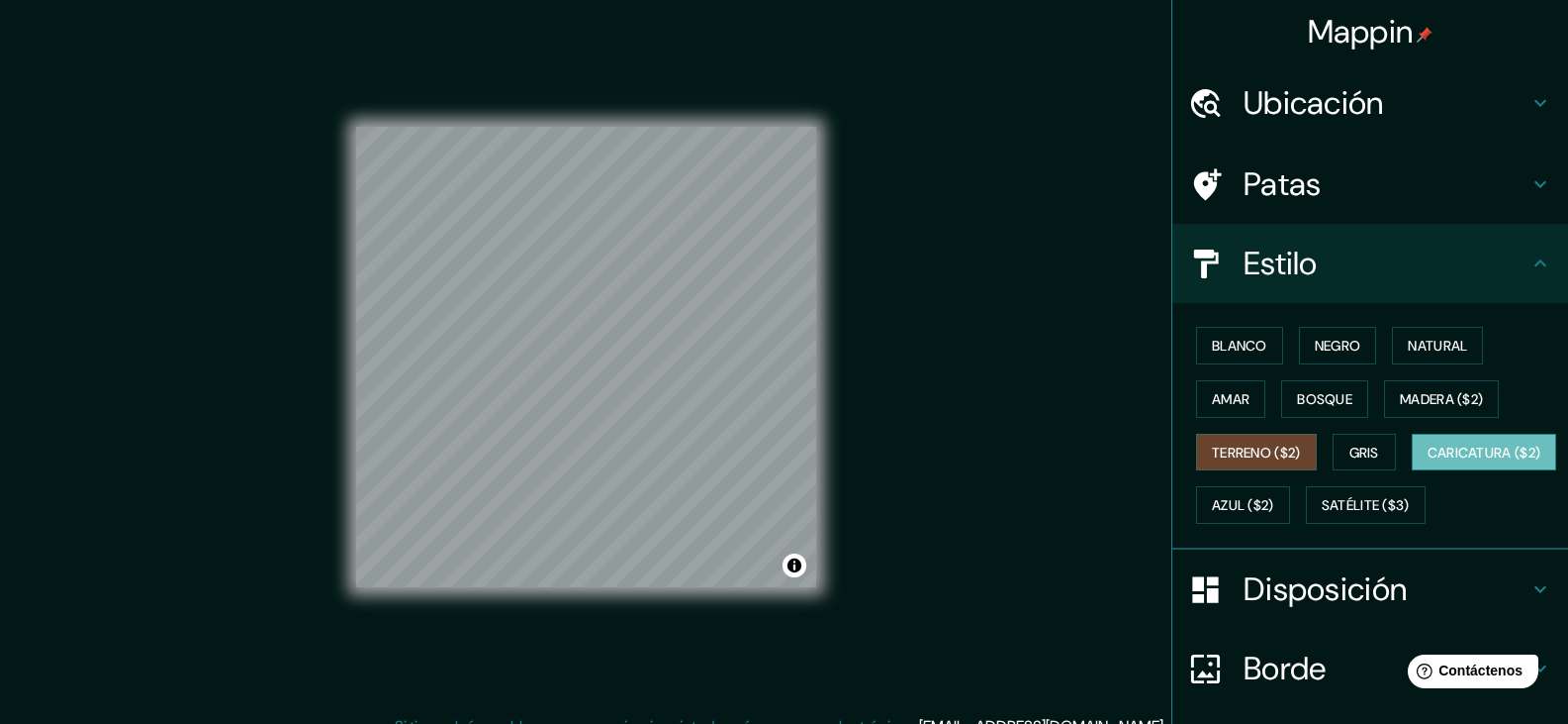
click at [1427, 461] on font "Caricatura ($2)" at bounding box center [1484, 452] width 114 height 18
click at [1275, 510] on font "Azul ($2)" at bounding box center [1243, 506] width 62 height 18
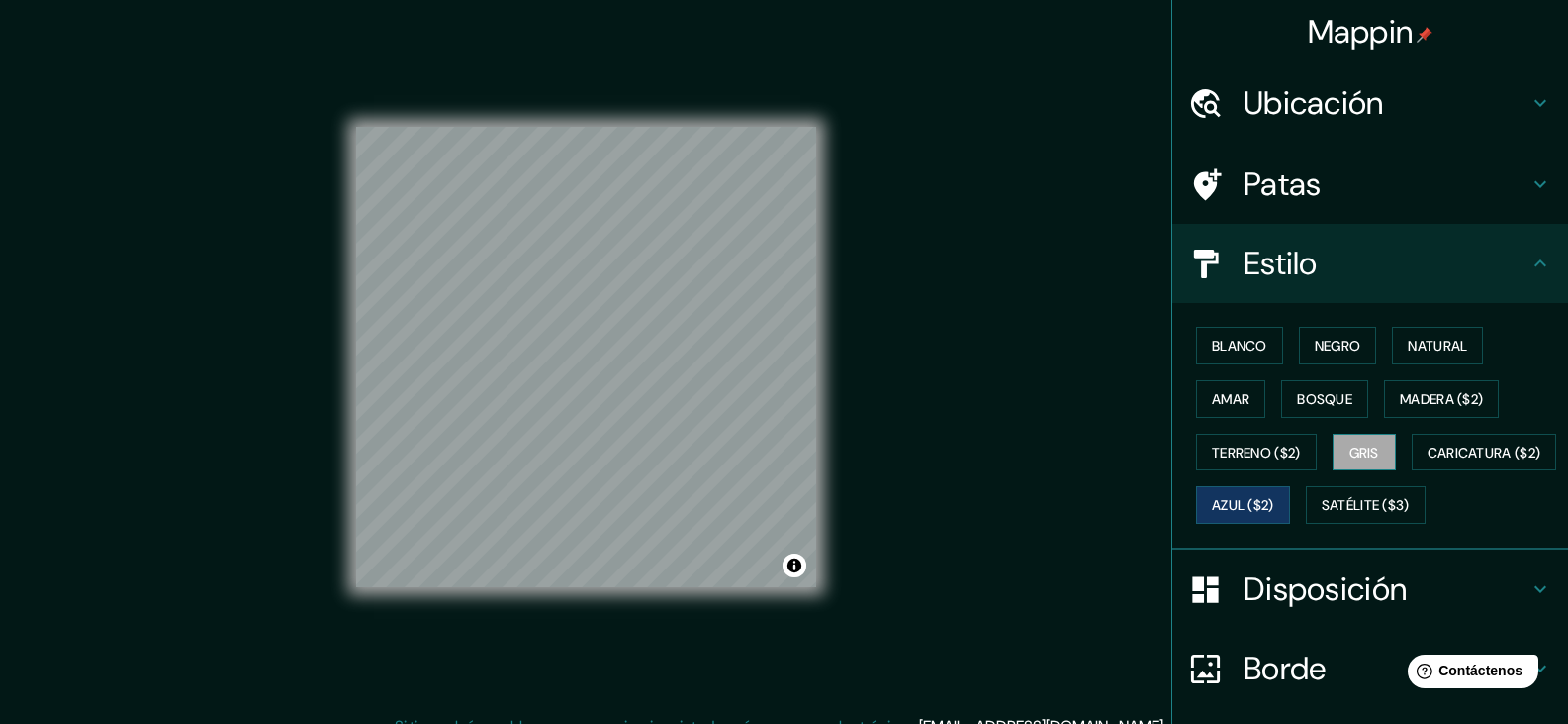
click at [1335, 456] on button "Gris" at bounding box center [1363, 452] width 63 height 38
click at [1306, 523] on button "Satélite ($3)" at bounding box center [1365, 505] width 120 height 38
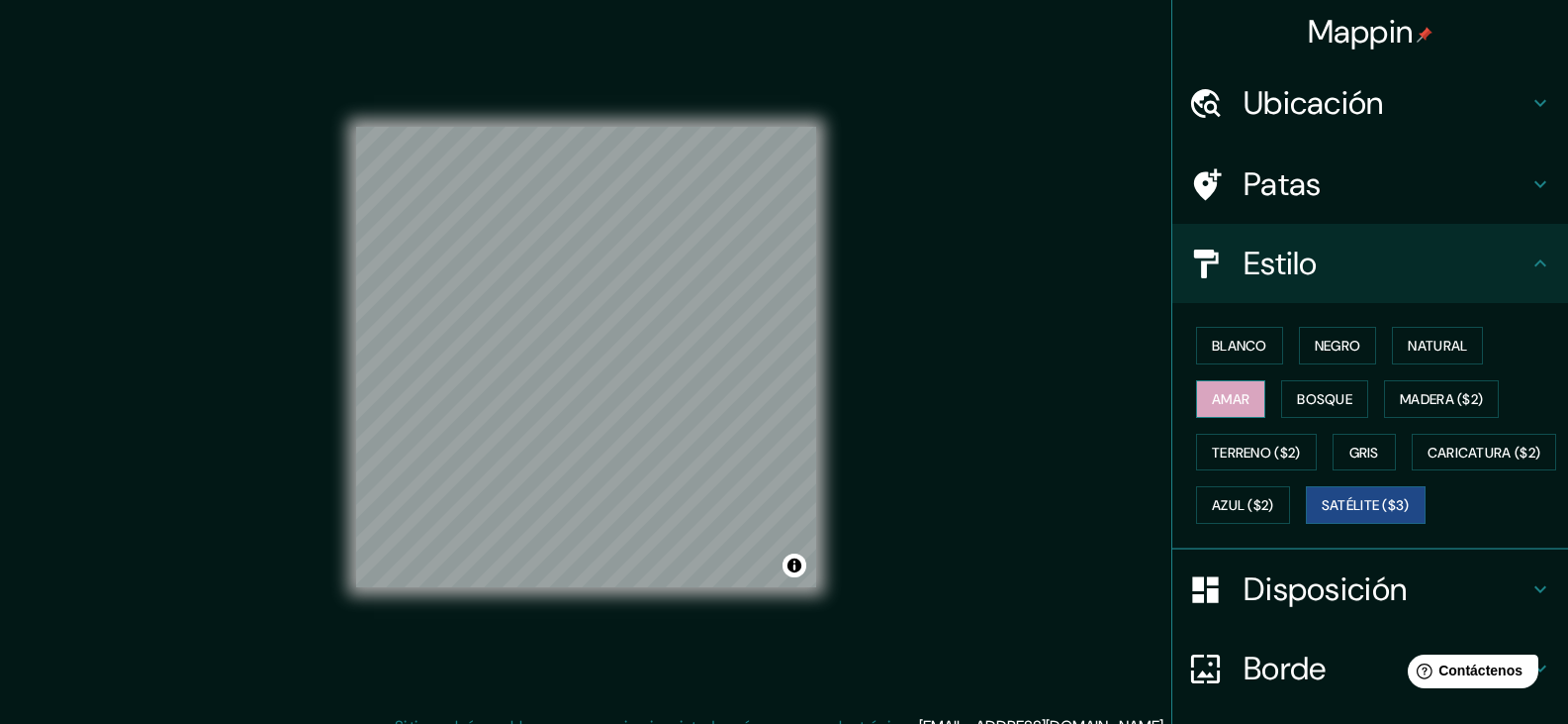
click at [1232, 403] on font "Amar" at bounding box center [1231, 399] width 38 height 18
click at [1226, 341] on font "Blanco" at bounding box center [1240, 346] width 56 height 18
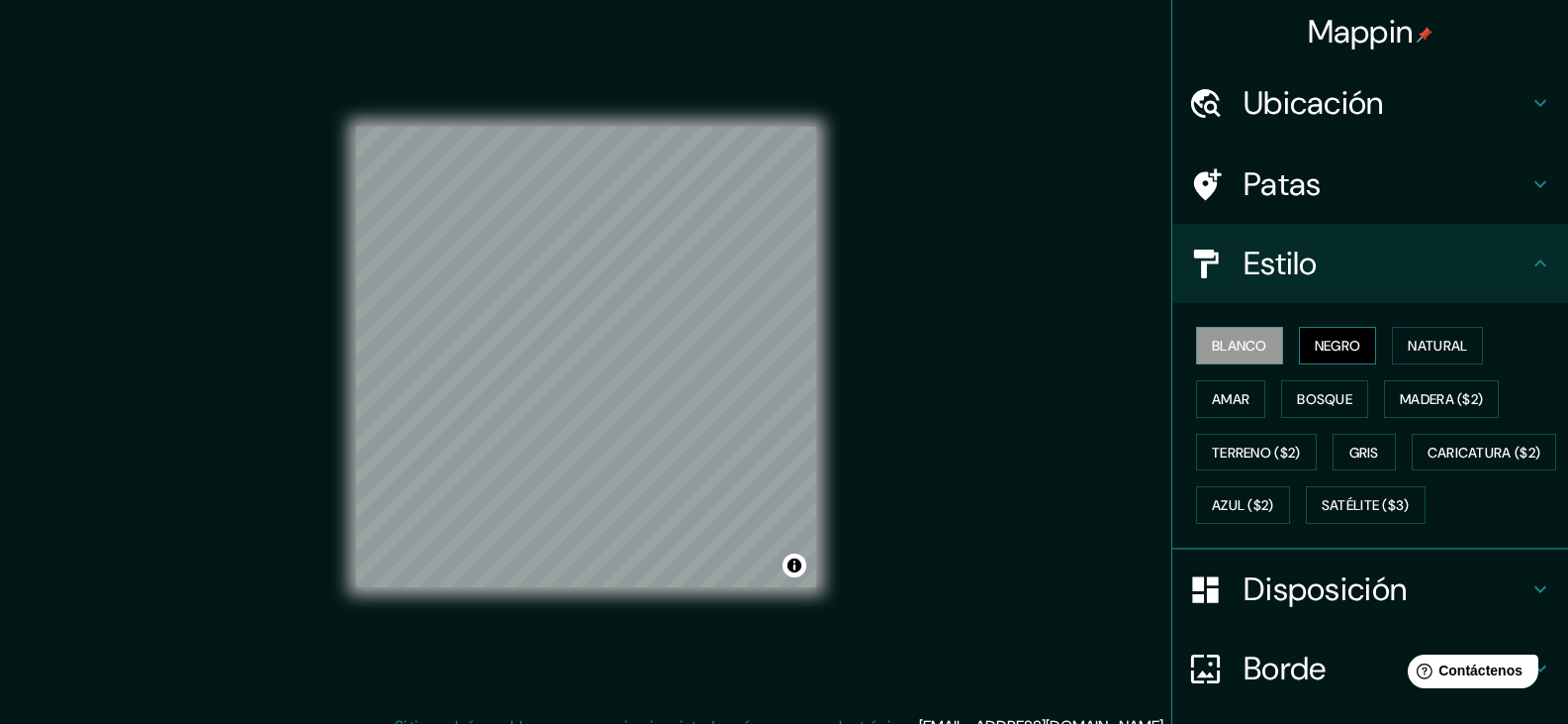
click at [1323, 340] on font "Negro" at bounding box center [1337, 346] width 47 height 18
click at [1222, 359] on button "Blanco" at bounding box center [1239, 346] width 87 height 38
